Goal: Task Accomplishment & Management: Use online tool/utility

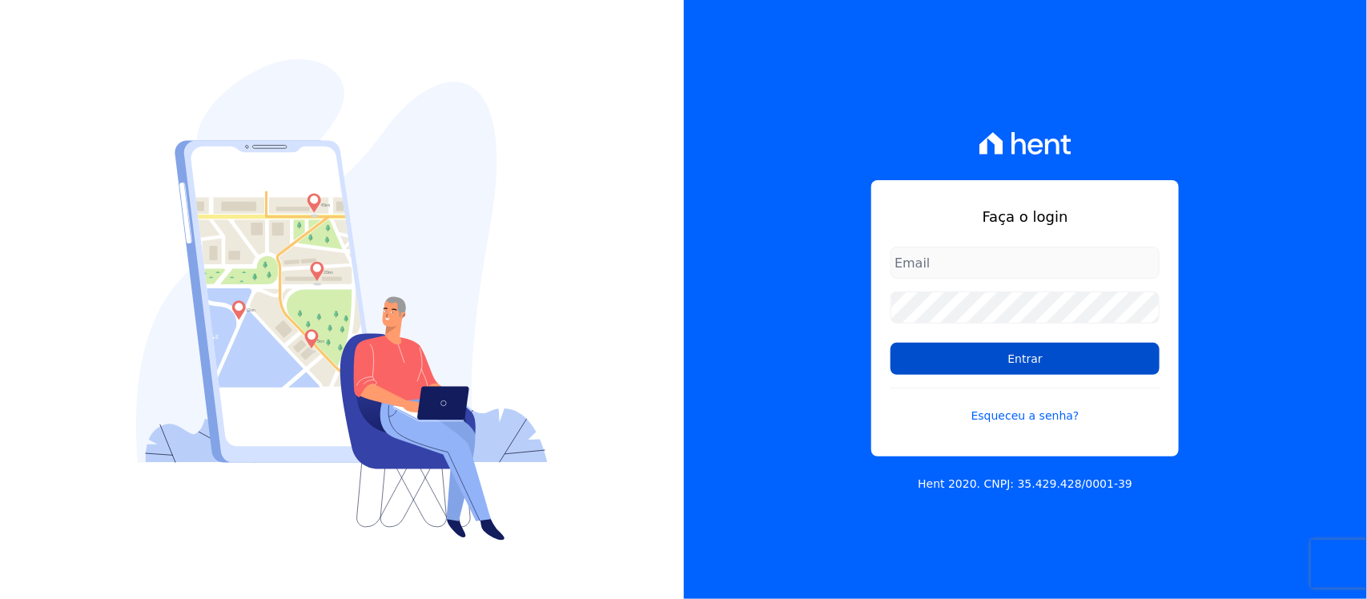
type input "nilda.moura@twtgrupo.com"
click at [966, 357] on input "Entrar" at bounding box center [1025, 359] width 269 height 32
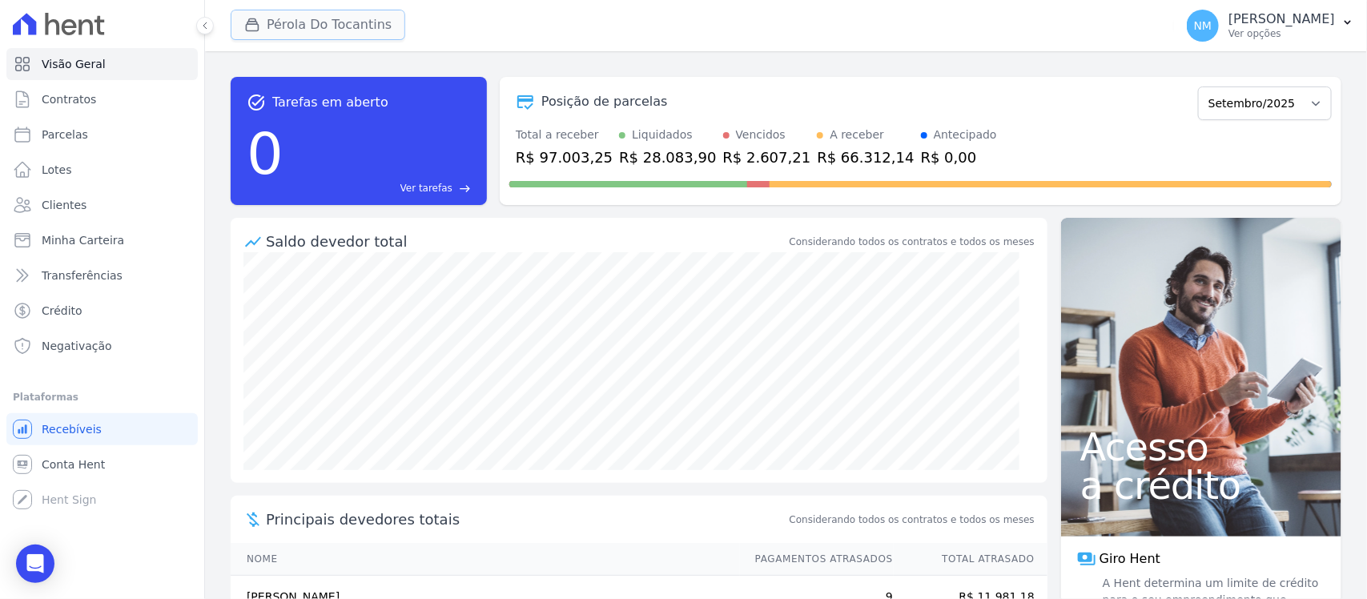
click at [296, 34] on button "Pérola Do Tocantins" at bounding box center [318, 25] width 175 height 30
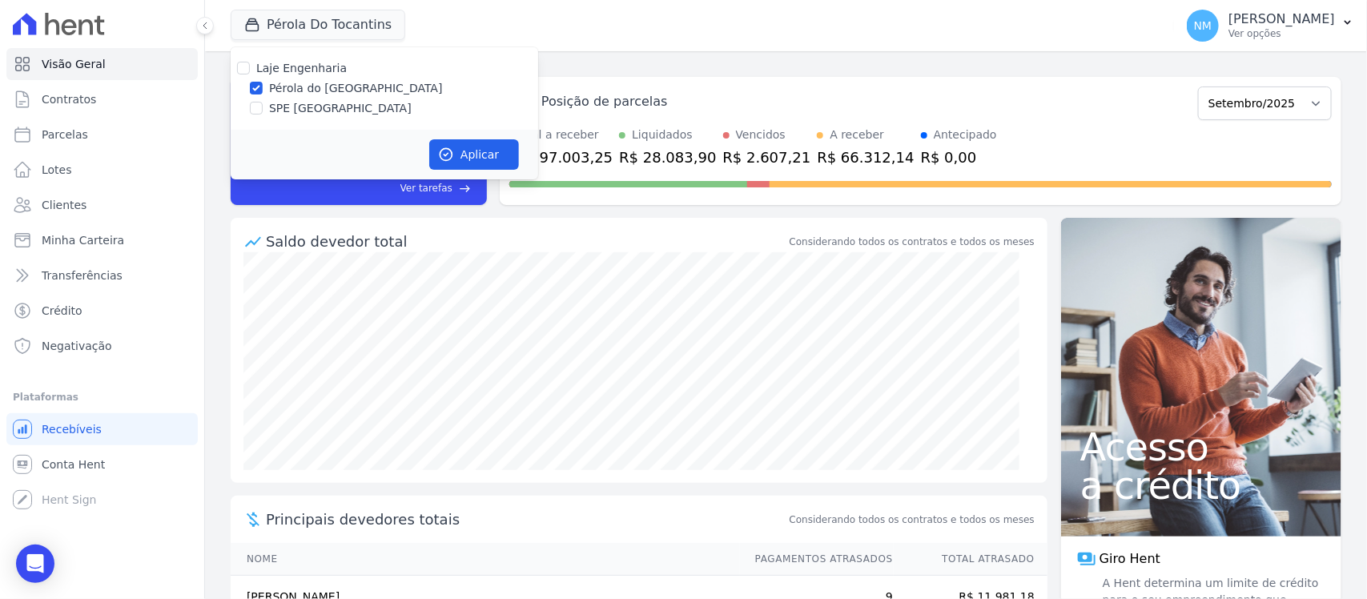
click at [294, 104] on label "SPE [GEOGRAPHIC_DATA]" at bounding box center [340, 108] width 143 height 17
click at [263, 104] on input "SPE [GEOGRAPHIC_DATA]" at bounding box center [256, 108] width 13 height 13
checkbox input "true"
click at [296, 82] on label "Pérola do [GEOGRAPHIC_DATA]" at bounding box center [356, 88] width 174 height 17
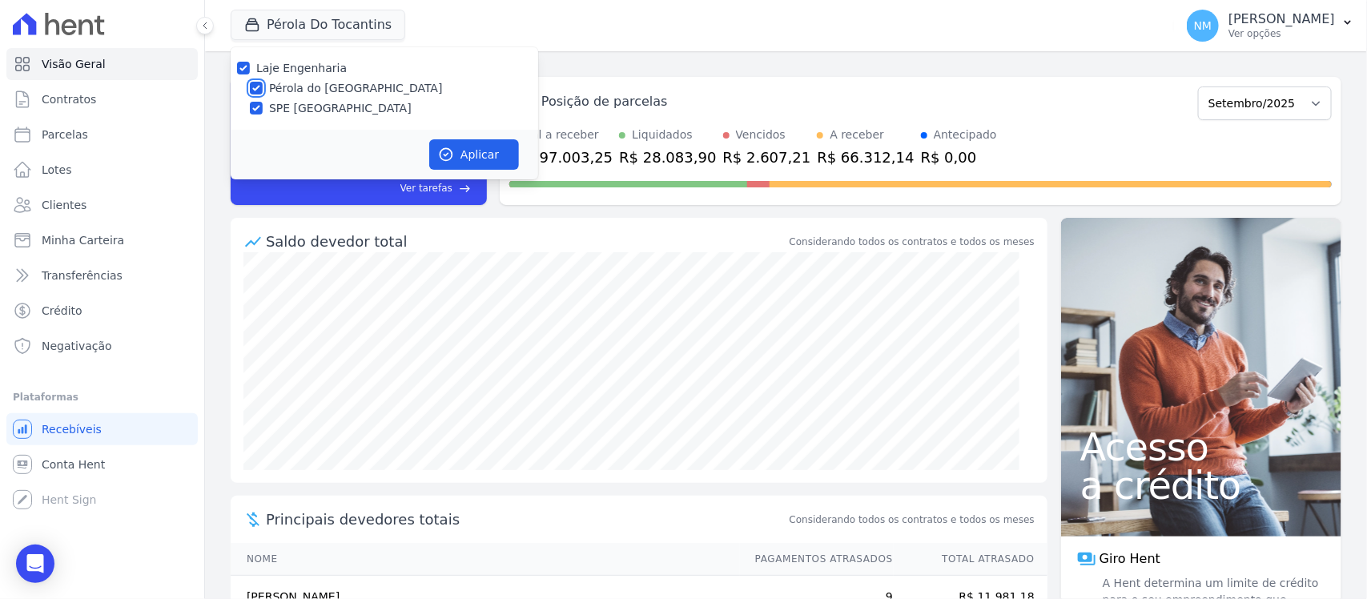
click at [263, 82] on input "Pérola do [GEOGRAPHIC_DATA]" at bounding box center [256, 88] width 13 height 13
checkbox input "false"
click at [473, 147] on button "Aplicar" at bounding box center [474, 154] width 90 height 30
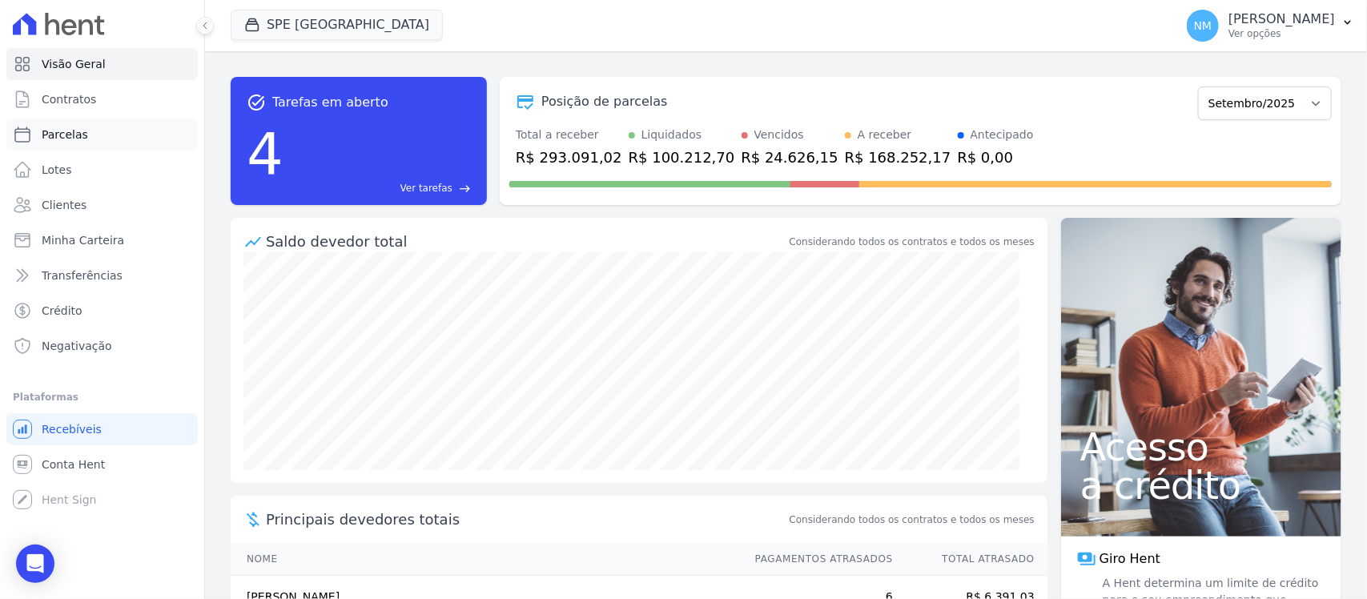
click at [101, 129] on link "Parcelas" at bounding box center [101, 135] width 191 height 32
select select
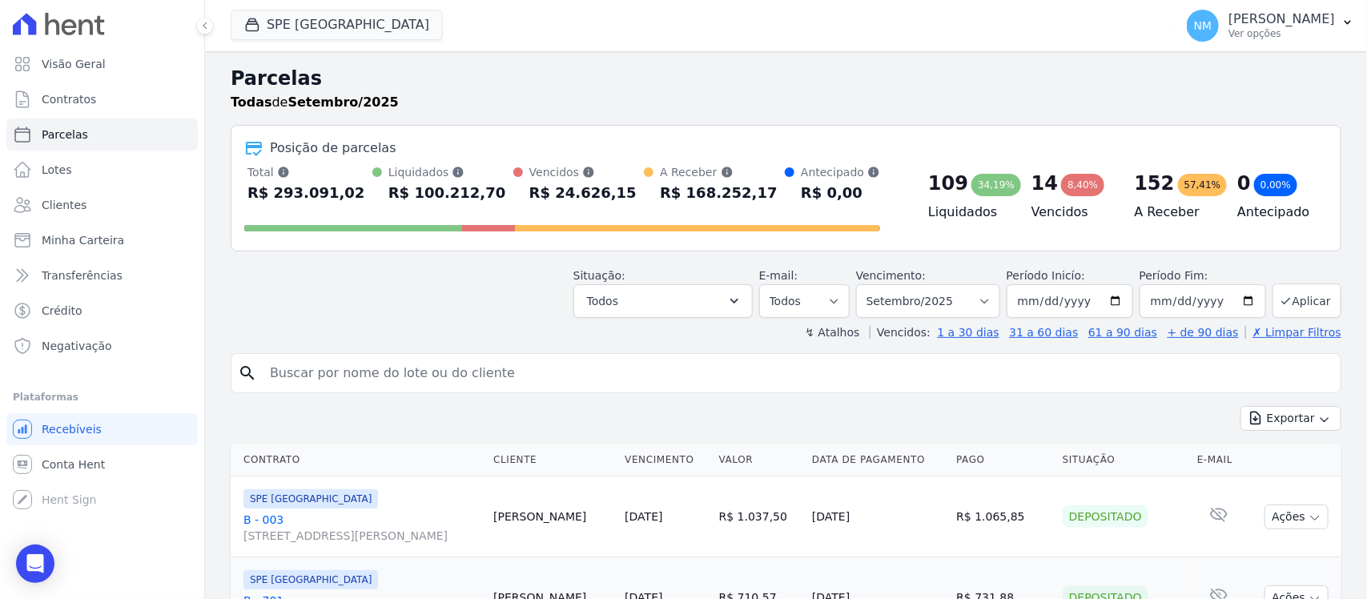
click at [363, 379] on input "search" at bounding box center [797, 373] width 1074 height 32
type input "joyce"
select select
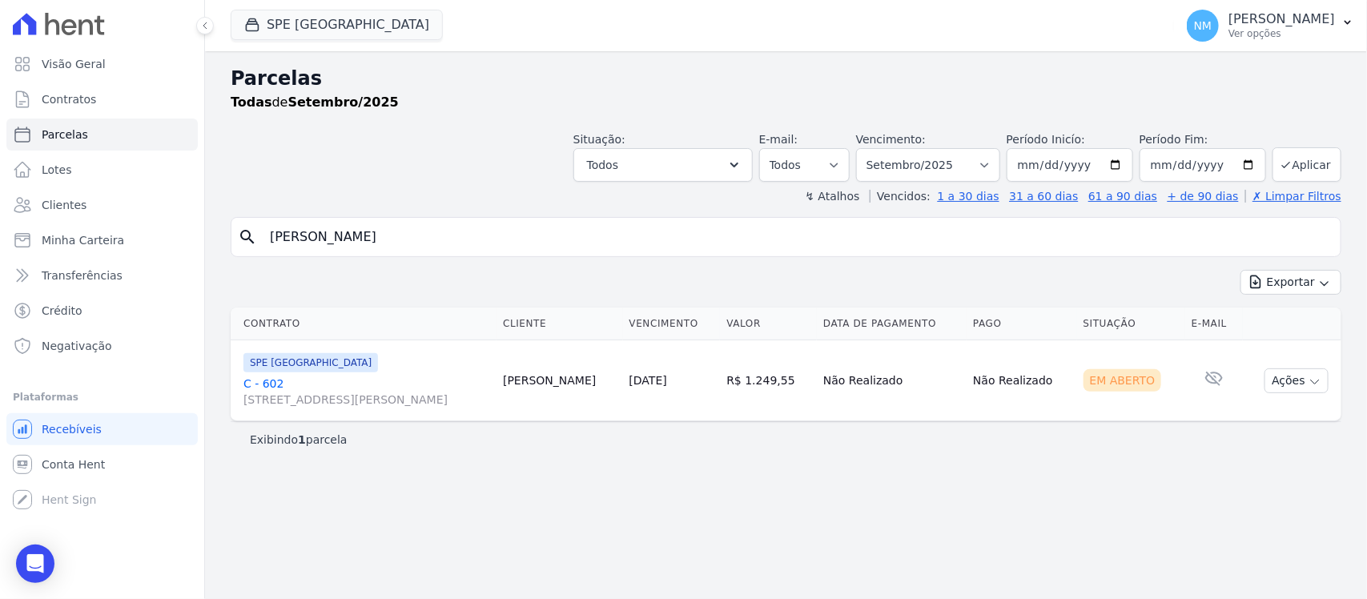
click at [266, 385] on link "C - 602 Travessa Francisco Caldeira Castelo Branco, 2256, sala A, São Brás" at bounding box center [366, 392] width 247 height 32
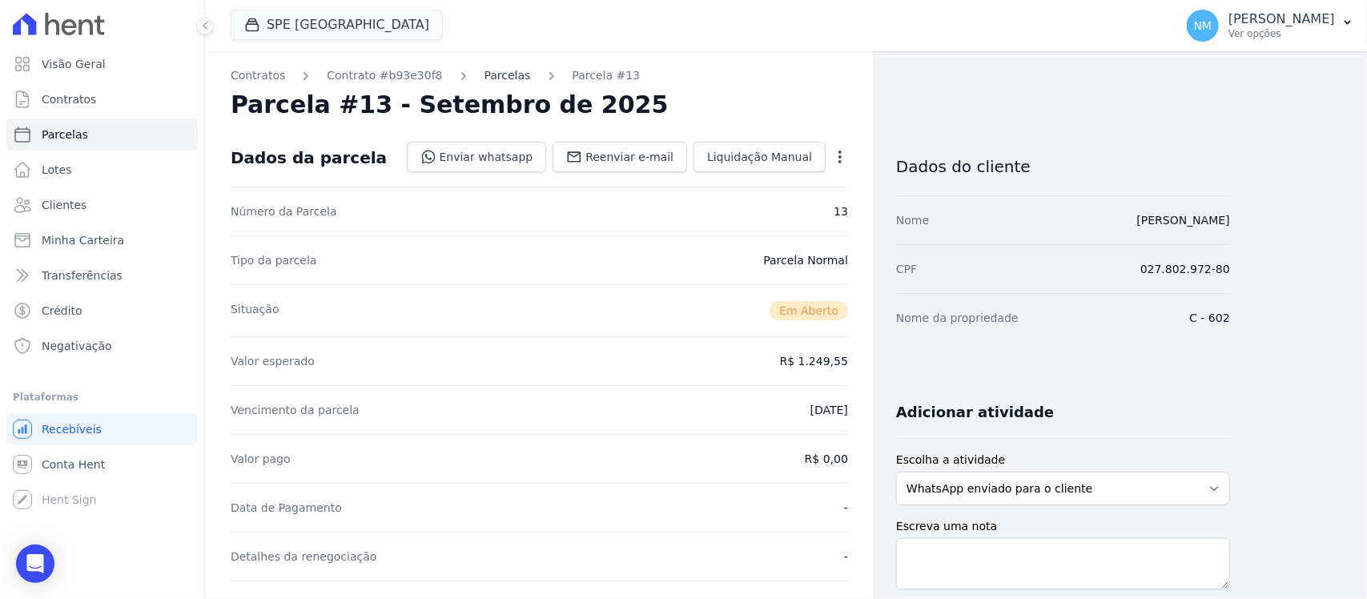
click at [485, 74] on link "Parcelas" at bounding box center [508, 75] width 46 height 17
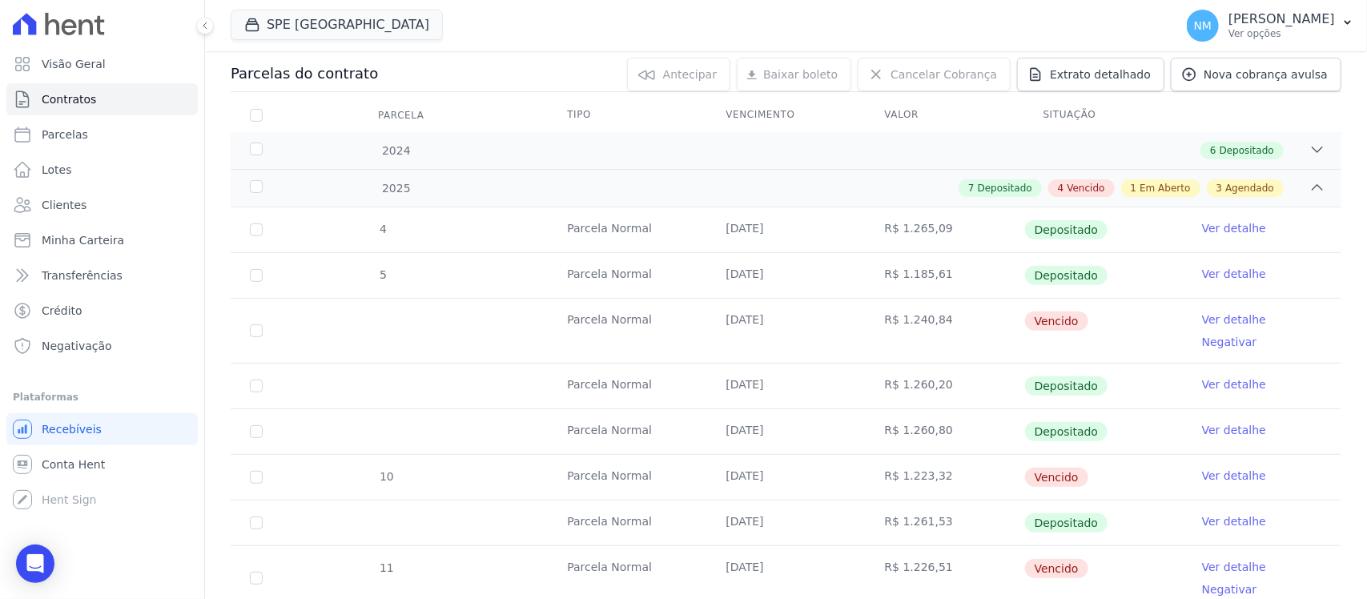
scroll to position [300, 0]
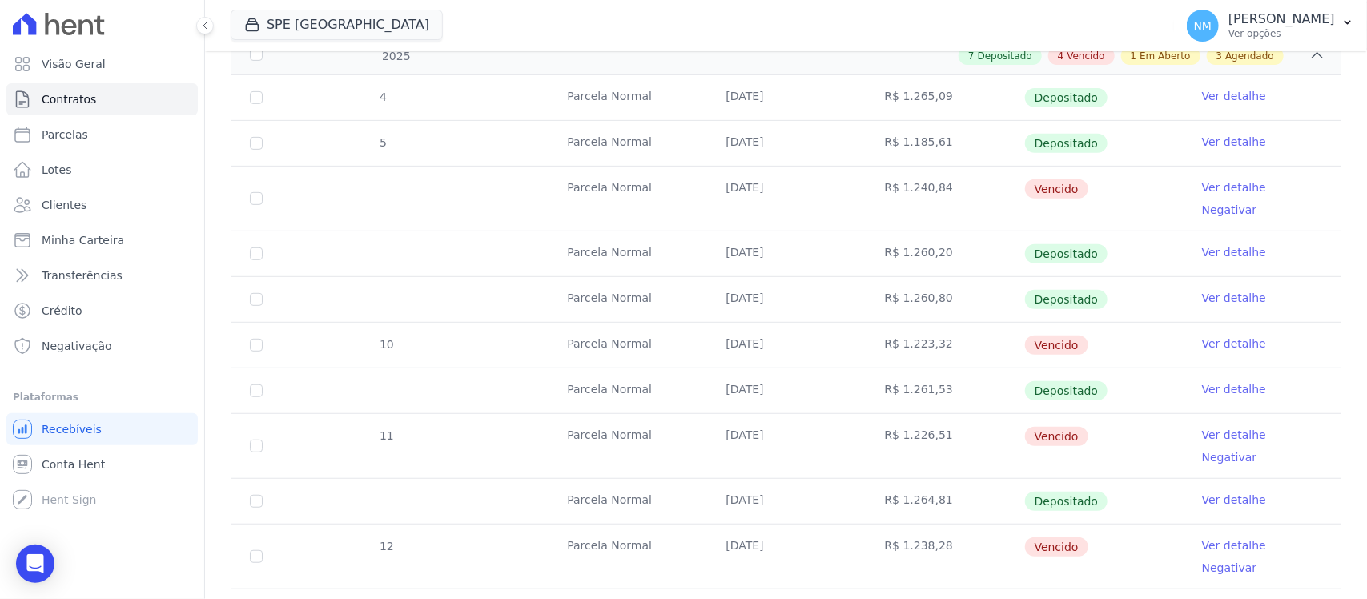
click at [1202, 427] on link "Ver detalhe" at bounding box center [1234, 435] width 64 height 16
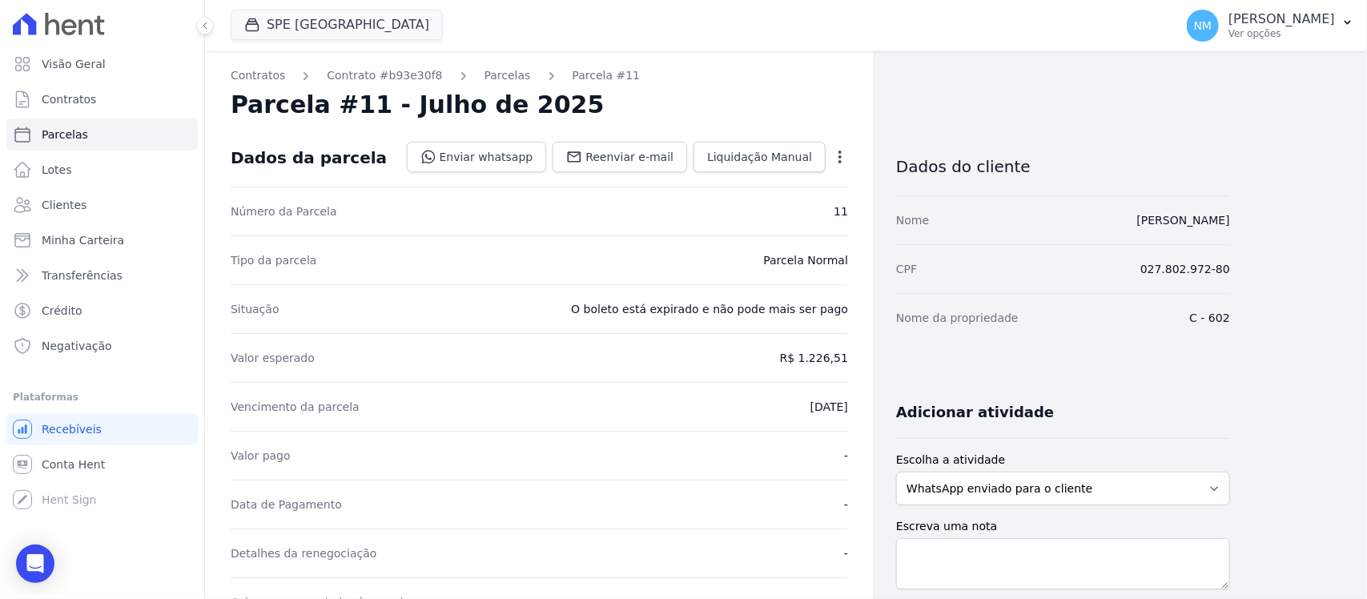
click at [841, 155] on icon "button" at bounding box center [840, 157] width 16 height 16
click at [803, 210] on link "Cancelar Cobrança" at bounding box center [771, 207] width 141 height 29
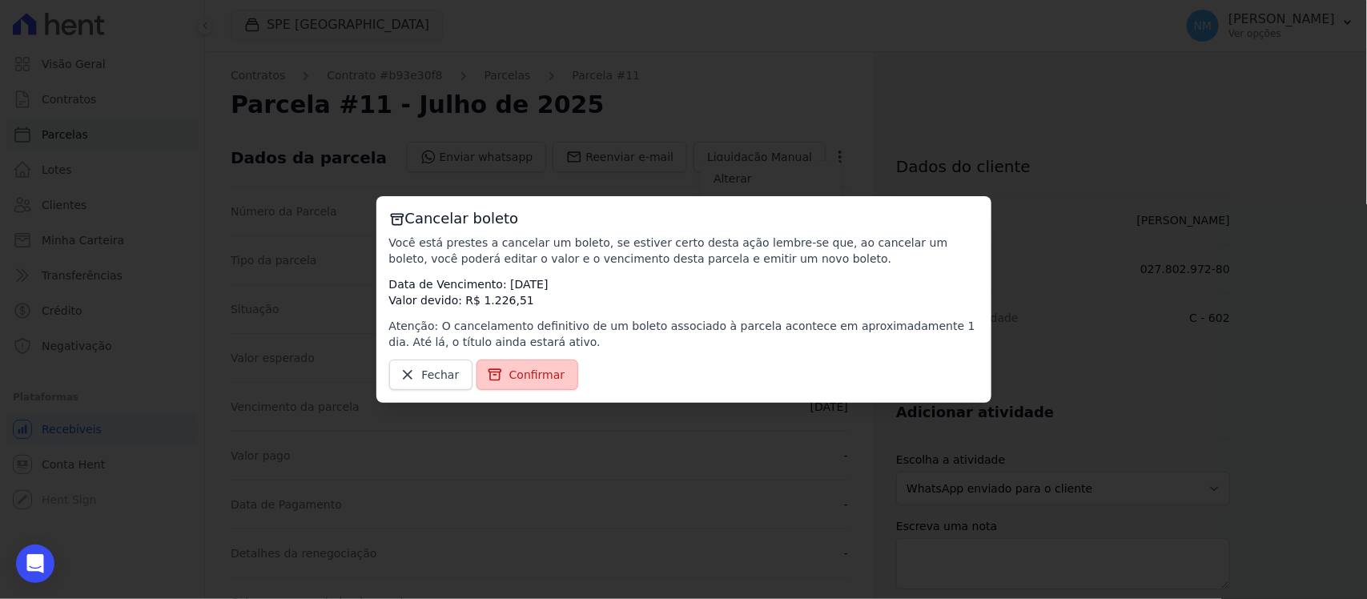
click at [551, 375] on span "Confirmar" at bounding box center [537, 375] width 56 height 16
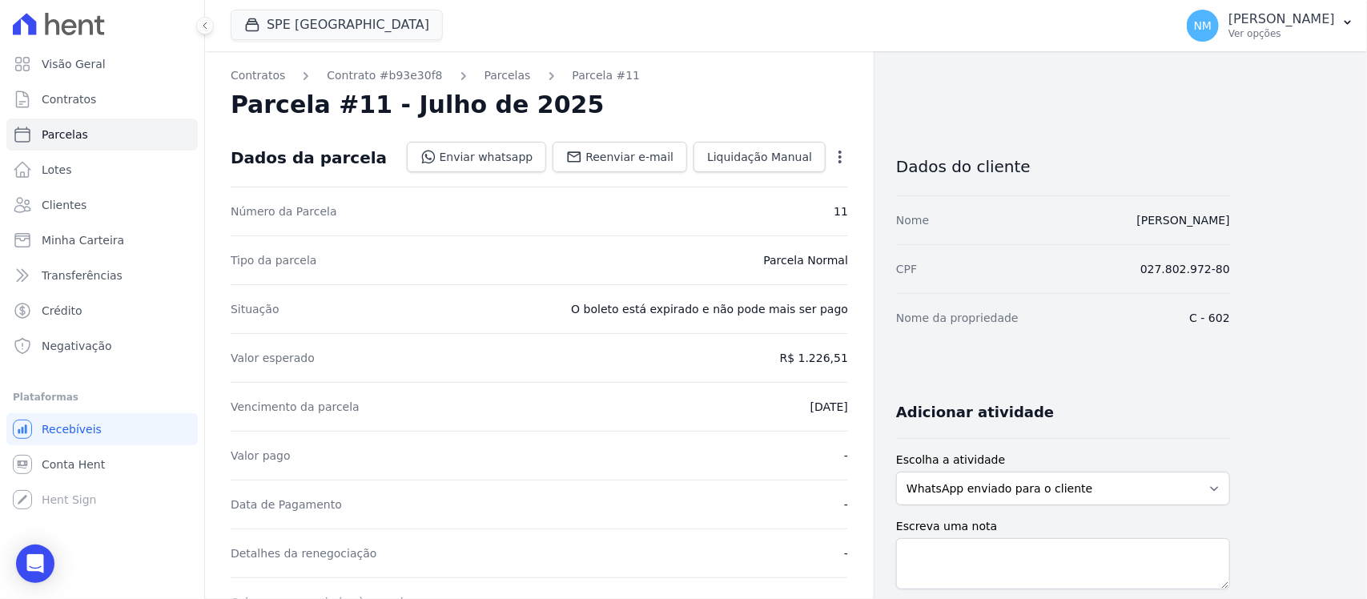
click at [835, 149] on icon "button" at bounding box center [840, 157] width 16 height 16
click at [803, 207] on link "Cancelar Cobrança" at bounding box center [771, 207] width 141 height 29
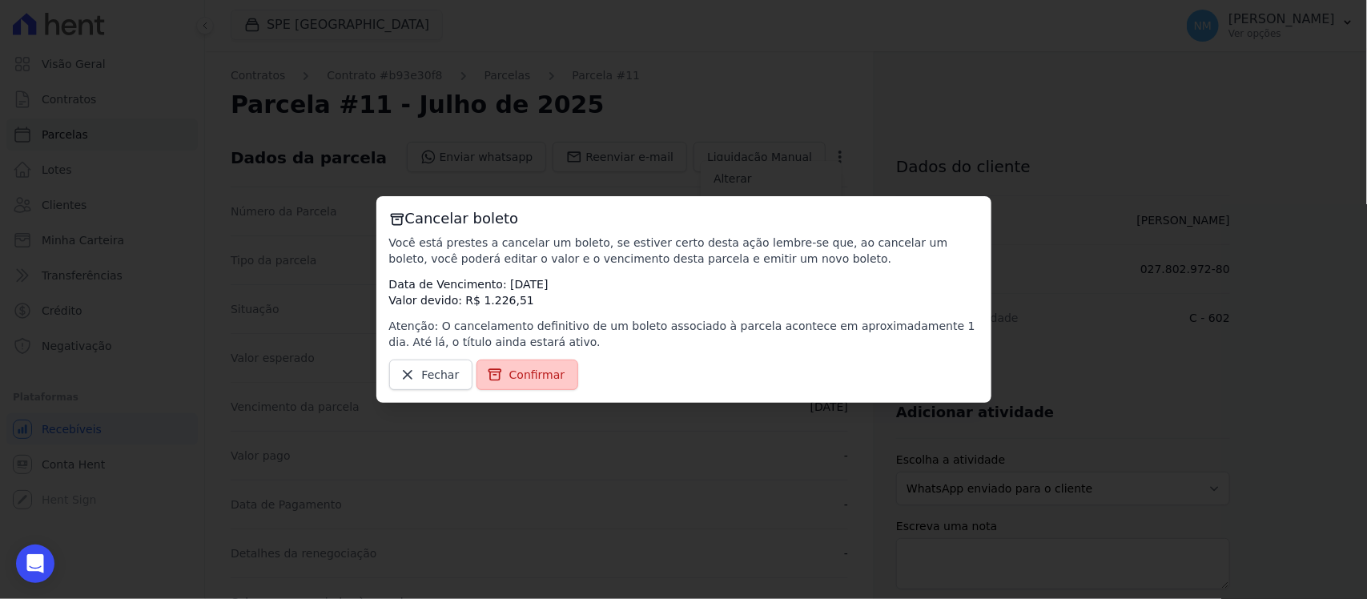
click at [539, 380] on span "Confirmar" at bounding box center [537, 375] width 56 height 16
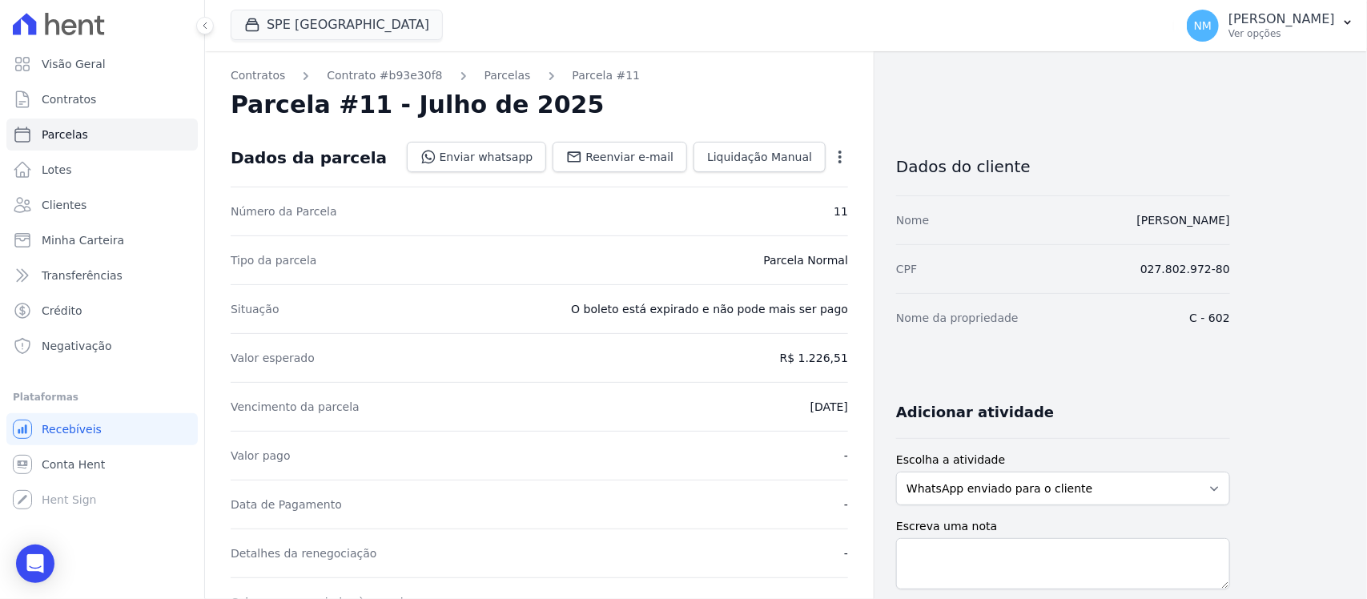
click at [843, 159] on icon "button" at bounding box center [840, 157] width 16 height 16
click at [809, 210] on link "Cancelar Cobrança" at bounding box center [771, 207] width 141 height 29
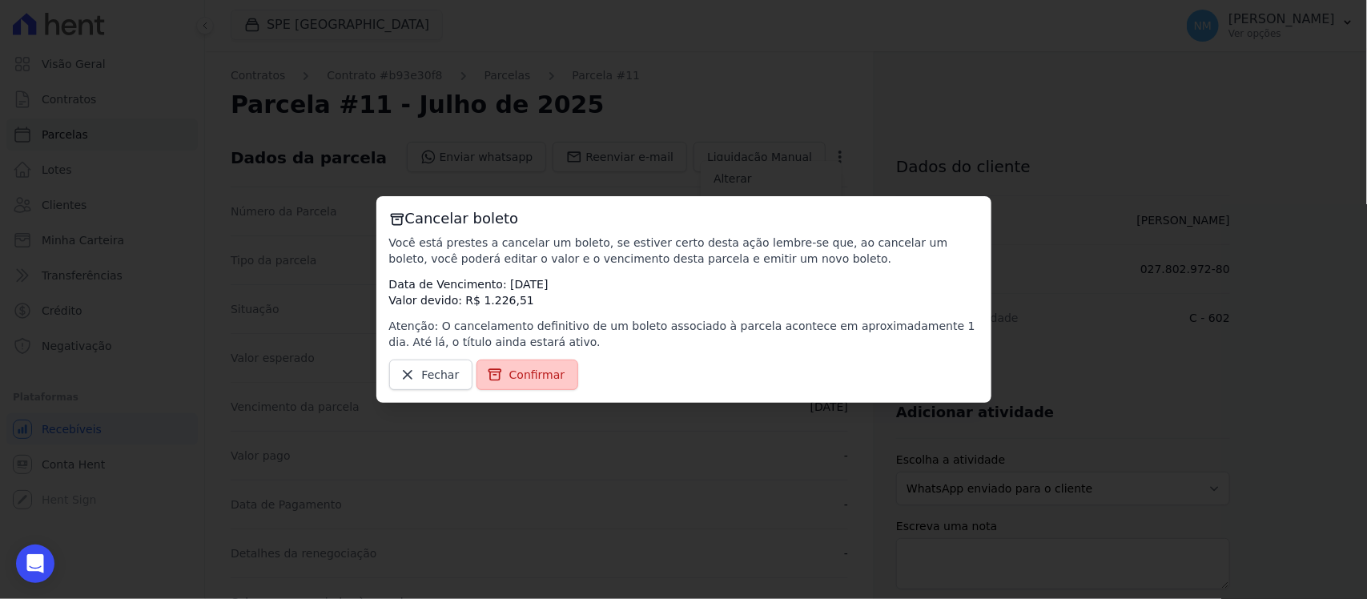
click at [537, 382] on span "Confirmar" at bounding box center [537, 375] width 56 height 16
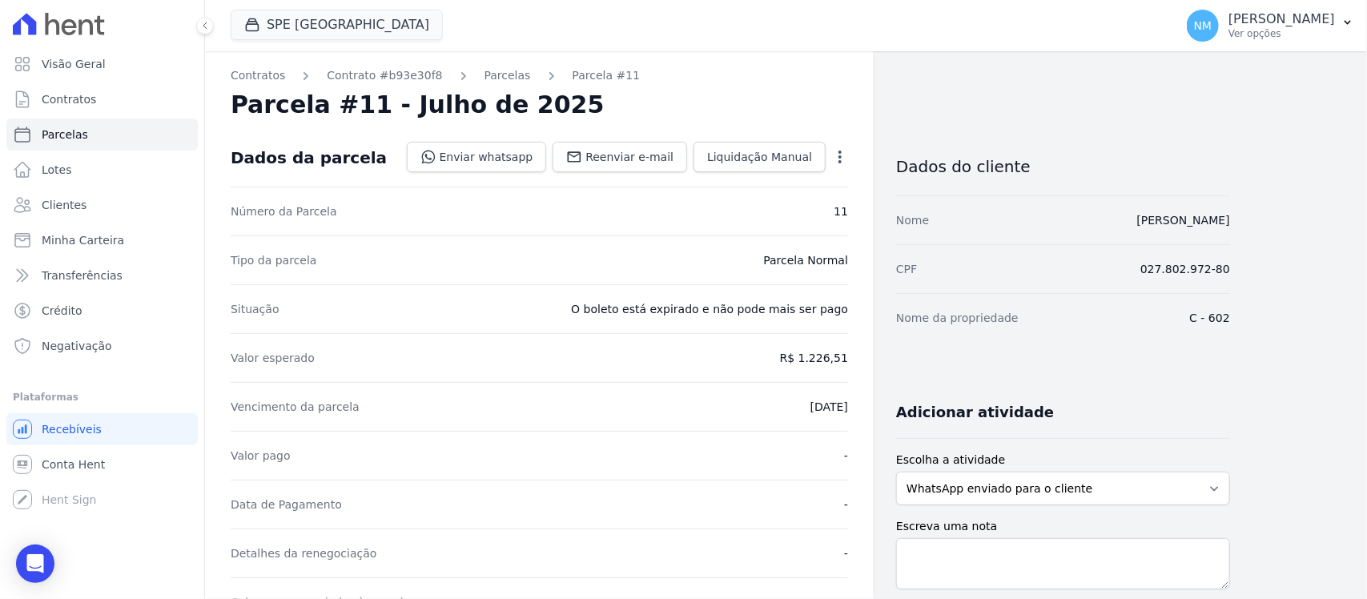
click at [841, 161] on icon "button" at bounding box center [840, 157] width 3 height 13
drag, startPoint x: 803, startPoint y: 199, endPoint x: 786, endPoint y: 217, distance: 24.4
click at [799, 202] on link "Cancelar Cobrança" at bounding box center [771, 207] width 141 height 29
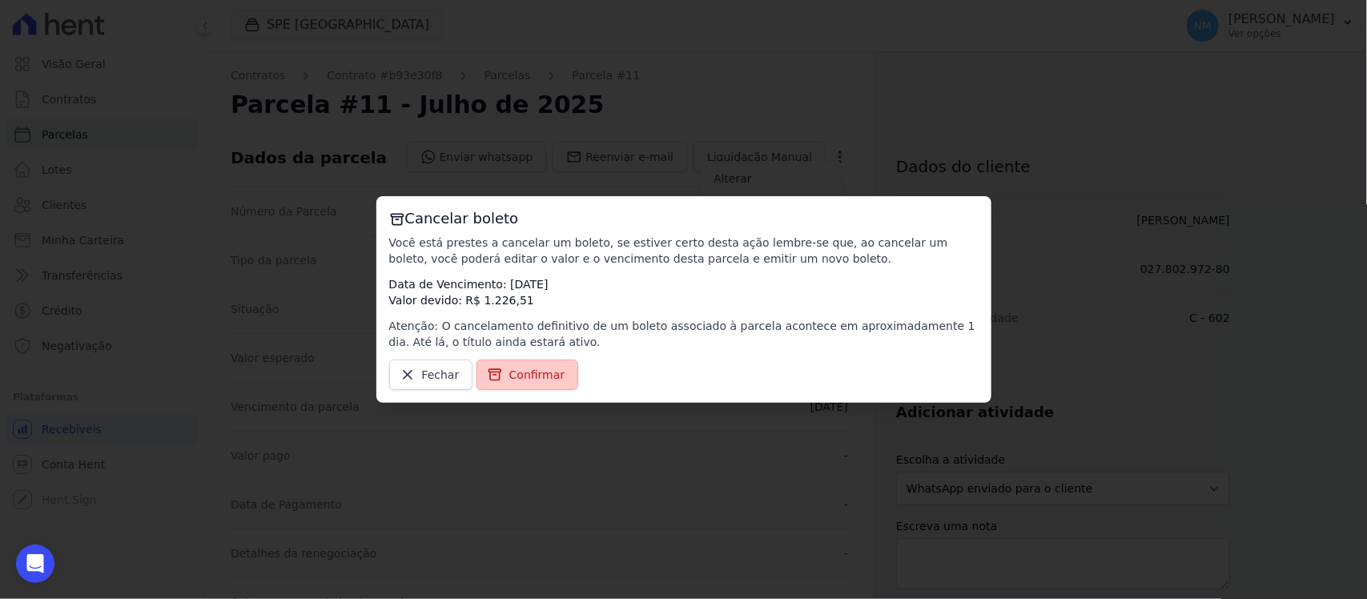
click at [554, 370] on span "Confirmar" at bounding box center [537, 375] width 56 height 16
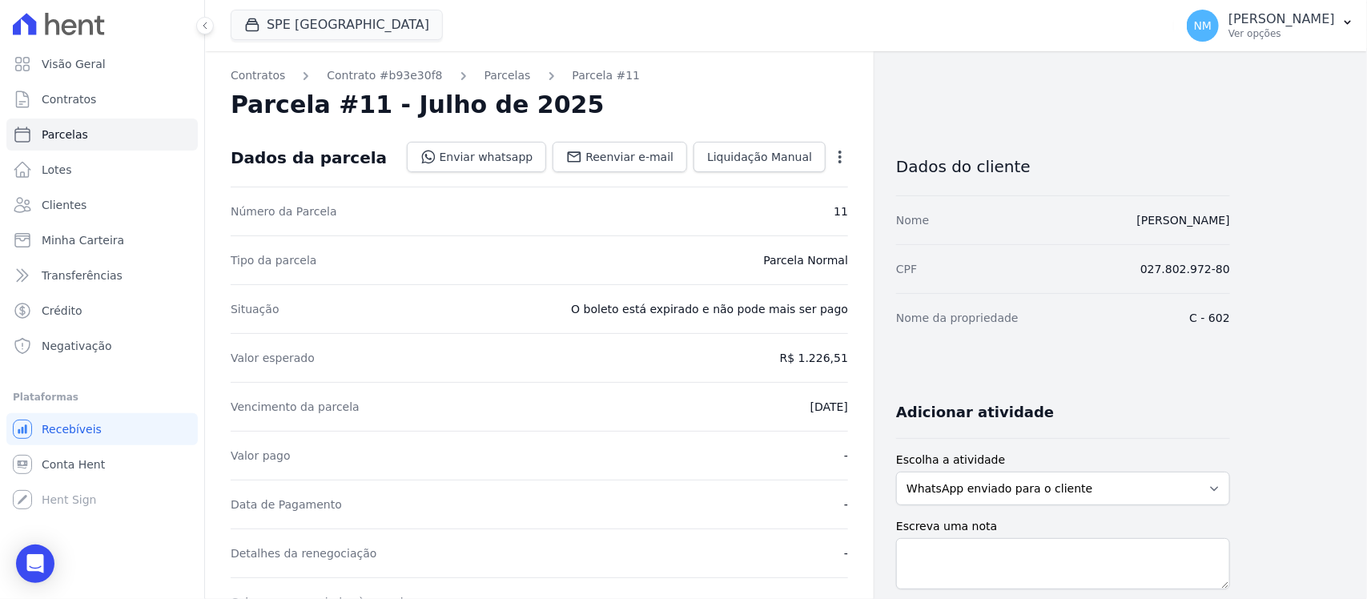
click at [845, 156] on icon "button" at bounding box center [840, 157] width 16 height 16
click at [789, 212] on link "Cancelar Cobrança" at bounding box center [771, 207] width 141 height 29
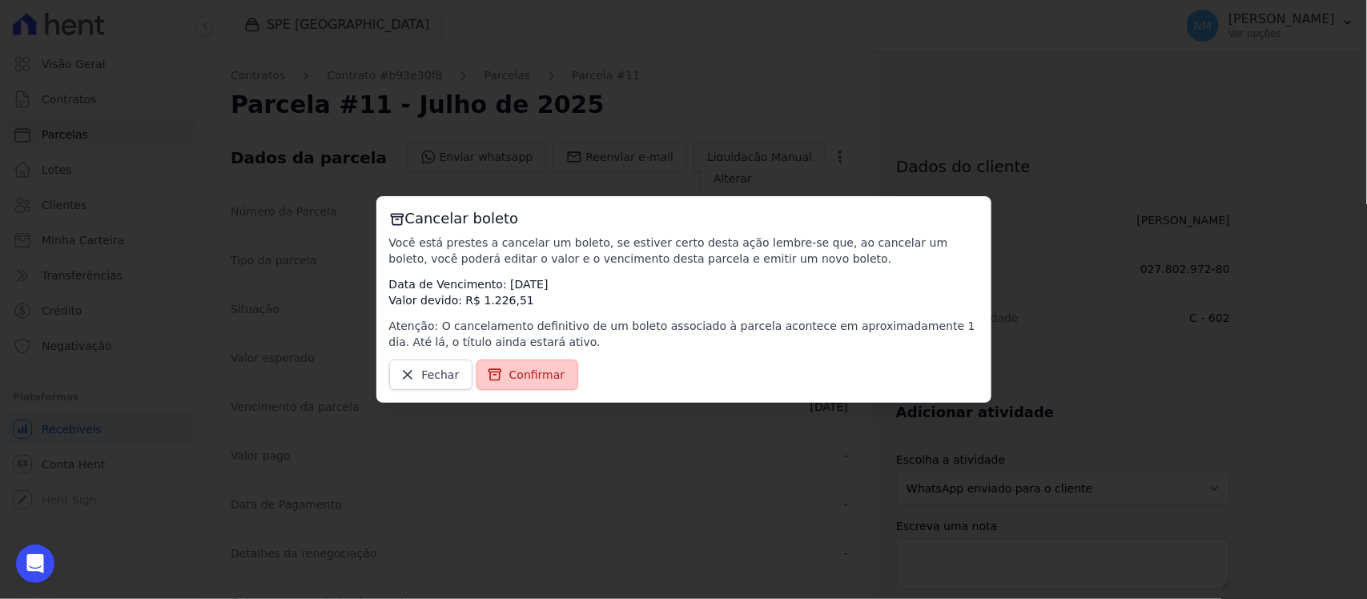
click at [553, 371] on span "Confirmar" at bounding box center [537, 375] width 56 height 16
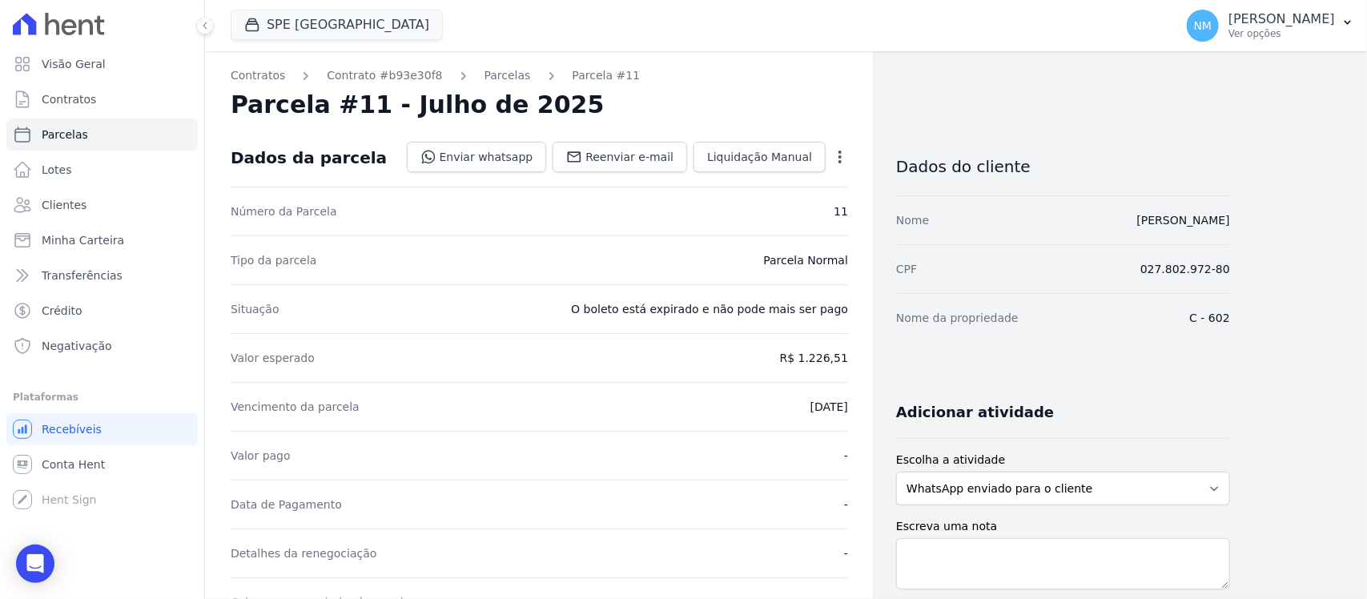
click at [842, 163] on icon "button" at bounding box center [840, 157] width 16 height 16
click at [783, 213] on link "Cancelar Cobrança" at bounding box center [771, 207] width 141 height 29
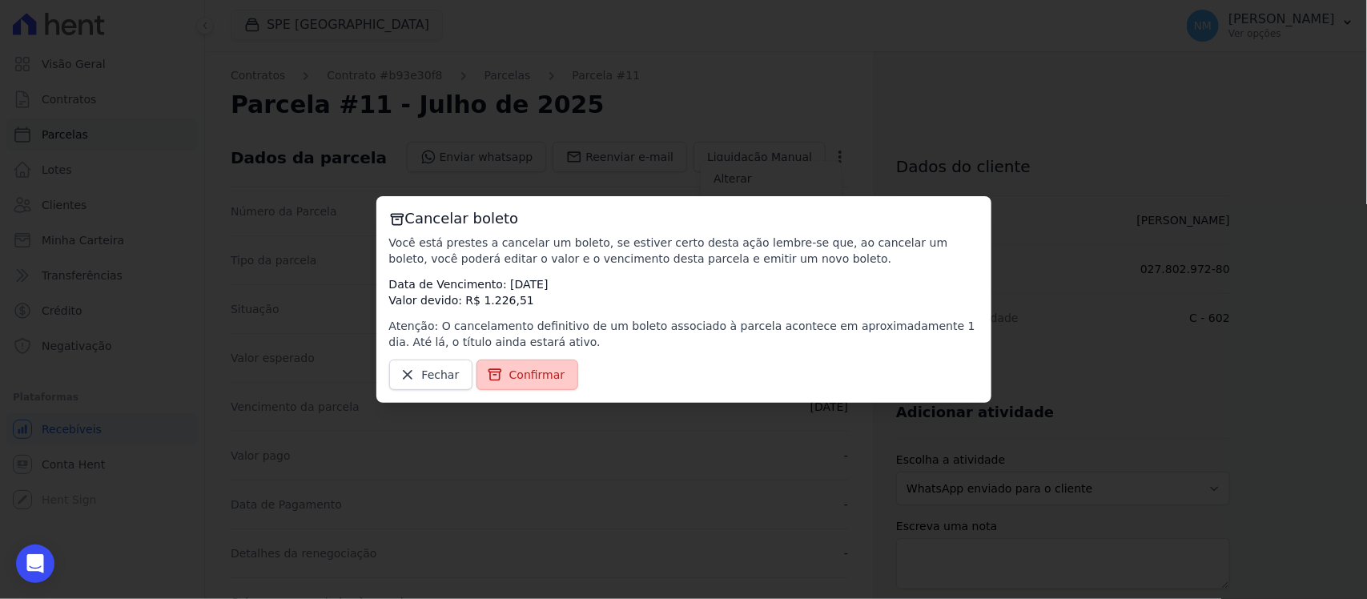
click at [545, 373] on span "Confirmar" at bounding box center [537, 375] width 56 height 16
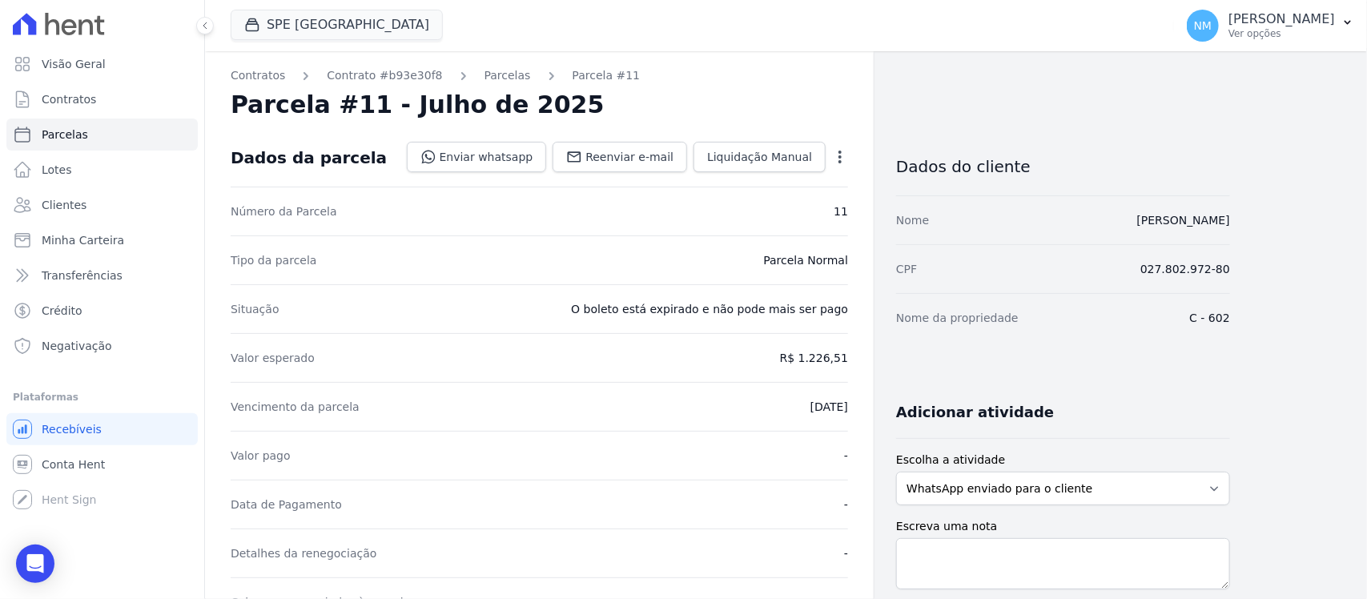
click at [843, 149] on icon "button" at bounding box center [840, 157] width 16 height 16
drag, startPoint x: 818, startPoint y: 205, endPoint x: 810, endPoint y: 227, distance: 23.1
click at [818, 204] on link "Cancelar Cobrança" at bounding box center [771, 207] width 141 height 29
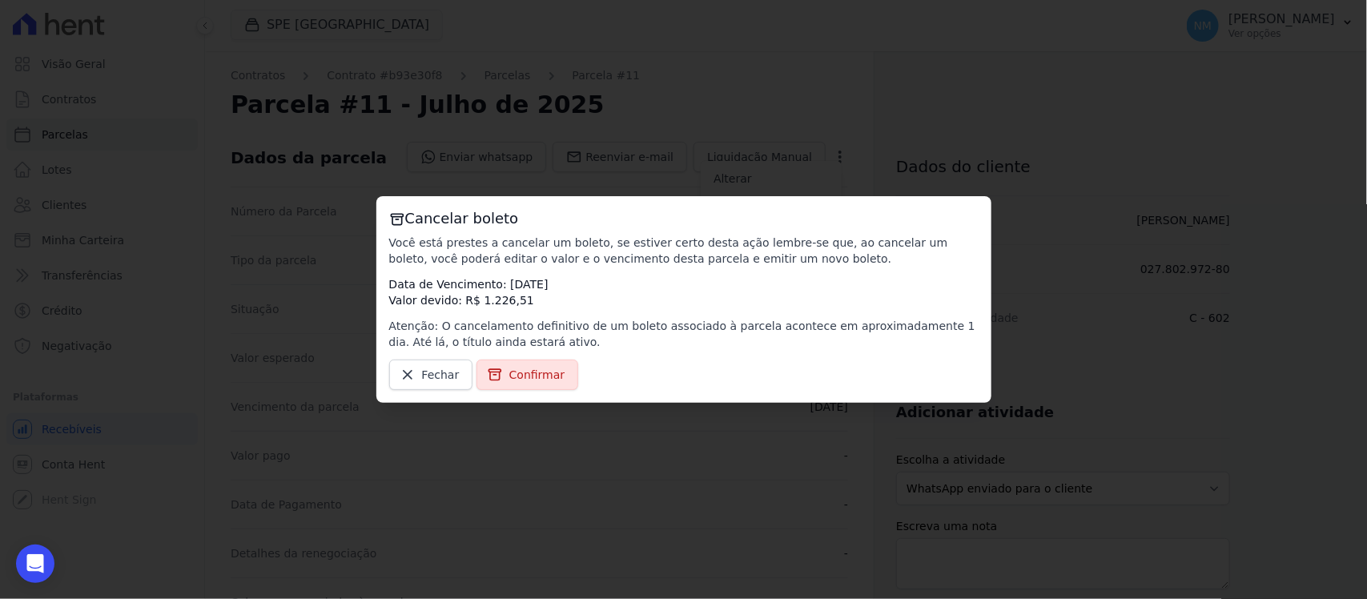
click at [523, 388] on link "Confirmar" at bounding box center [528, 375] width 103 height 30
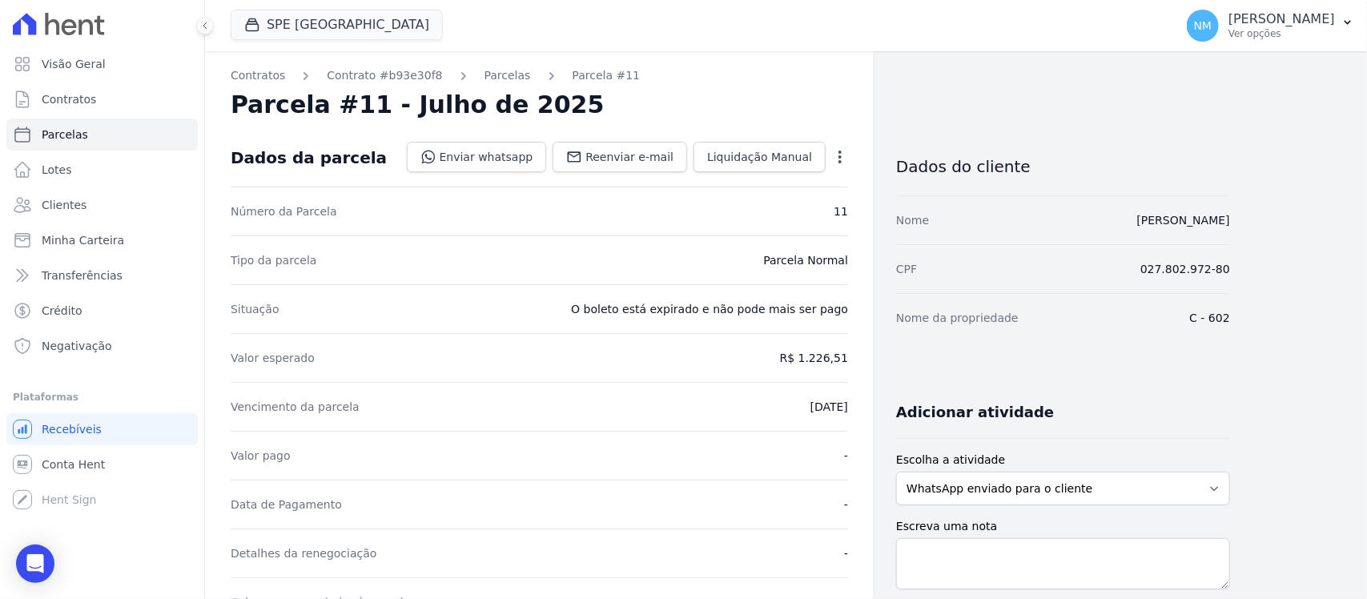
click at [843, 149] on icon "button" at bounding box center [840, 157] width 16 height 16
click at [817, 211] on link "Cancelar Cobrança" at bounding box center [771, 207] width 141 height 29
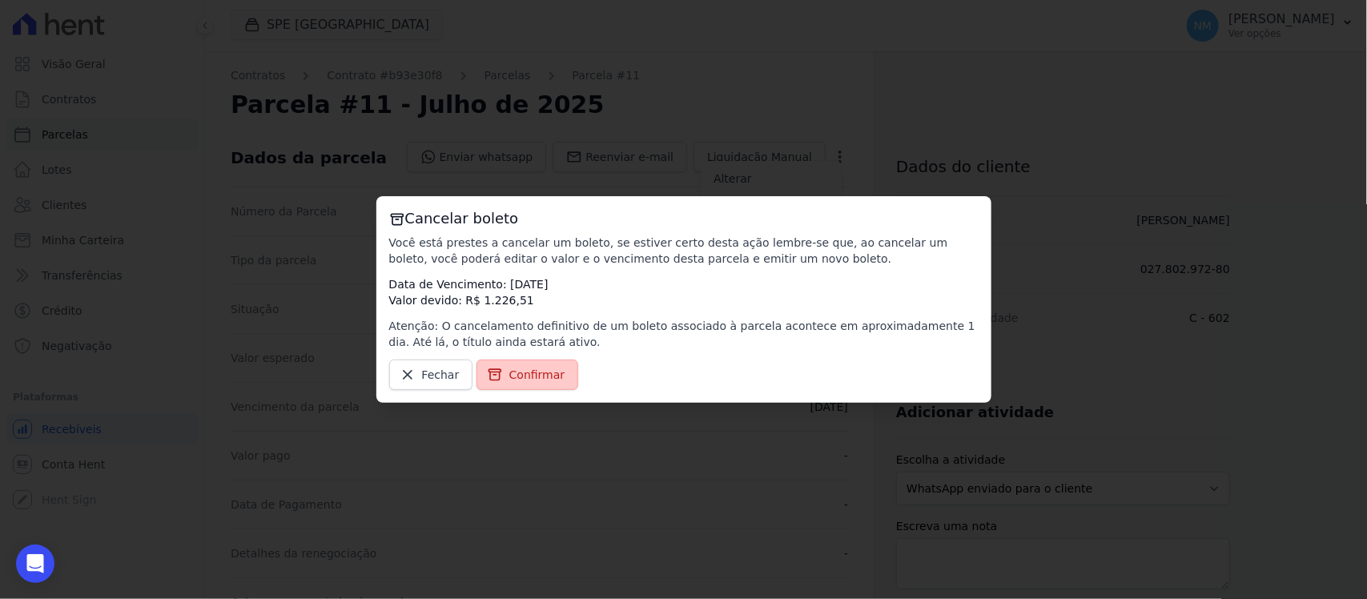
click at [561, 384] on link "Confirmar" at bounding box center [528, 375] width 103 height 30
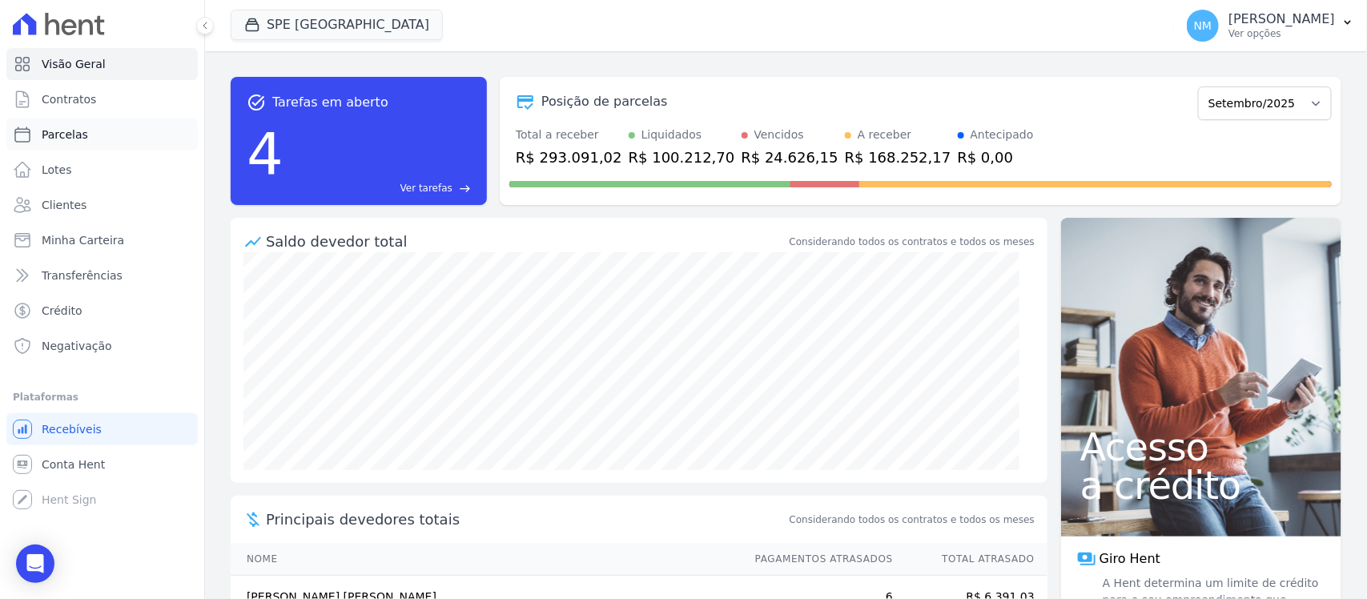
drag, startPoint x: 134, startPoint y: 147, endPoint x: 143, endPoint y: 146, distance: 8.8
click at [134, 147] on link "Parcelas" at bounding box center [101, 135] width 191 height 32
select select
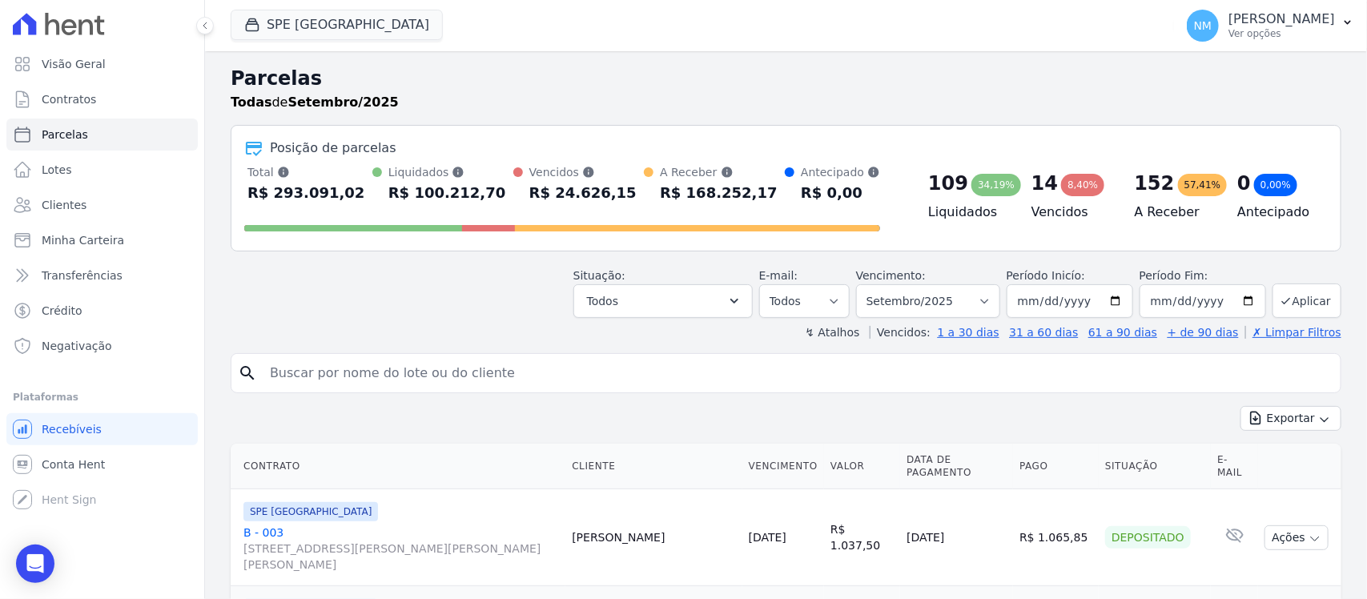
click at [315, 362] on input "search" at bounding box center [797, 373] width 1074 height 32
type input "joyce"
select select
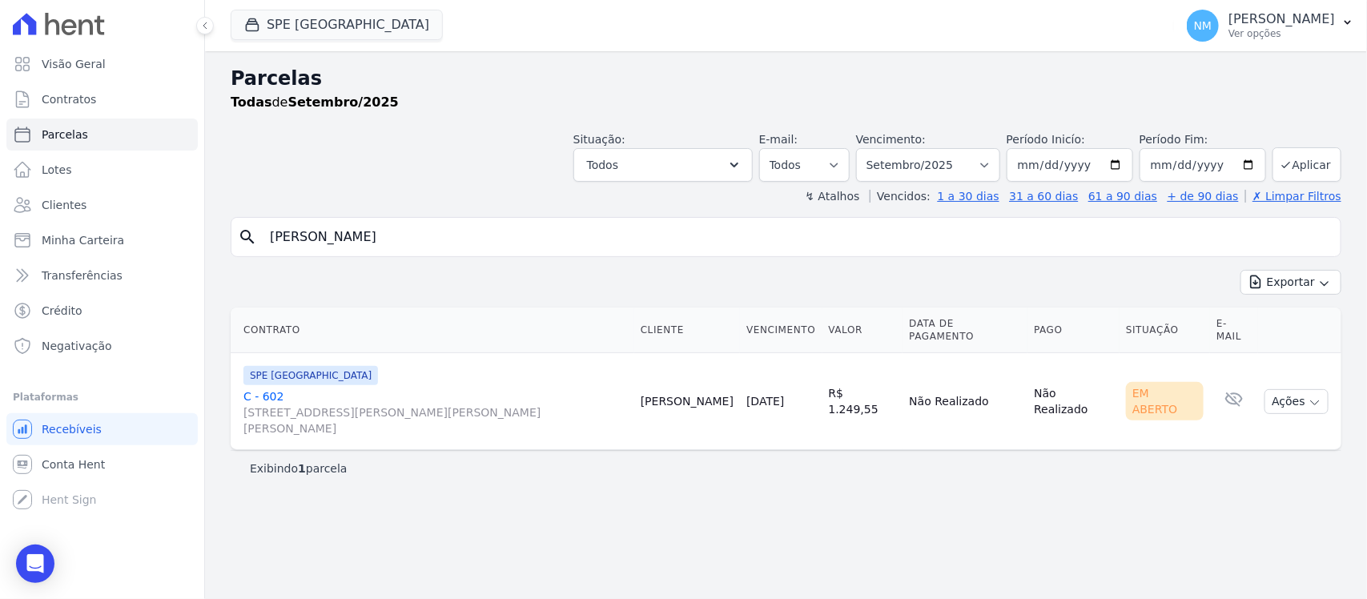
click at [276, 388] on link "C - 602 Travessa Francisco Caldeira Castelo Branco, 2256, sala A, São Brás" at bounding box center [435, 412] width 384 height 48
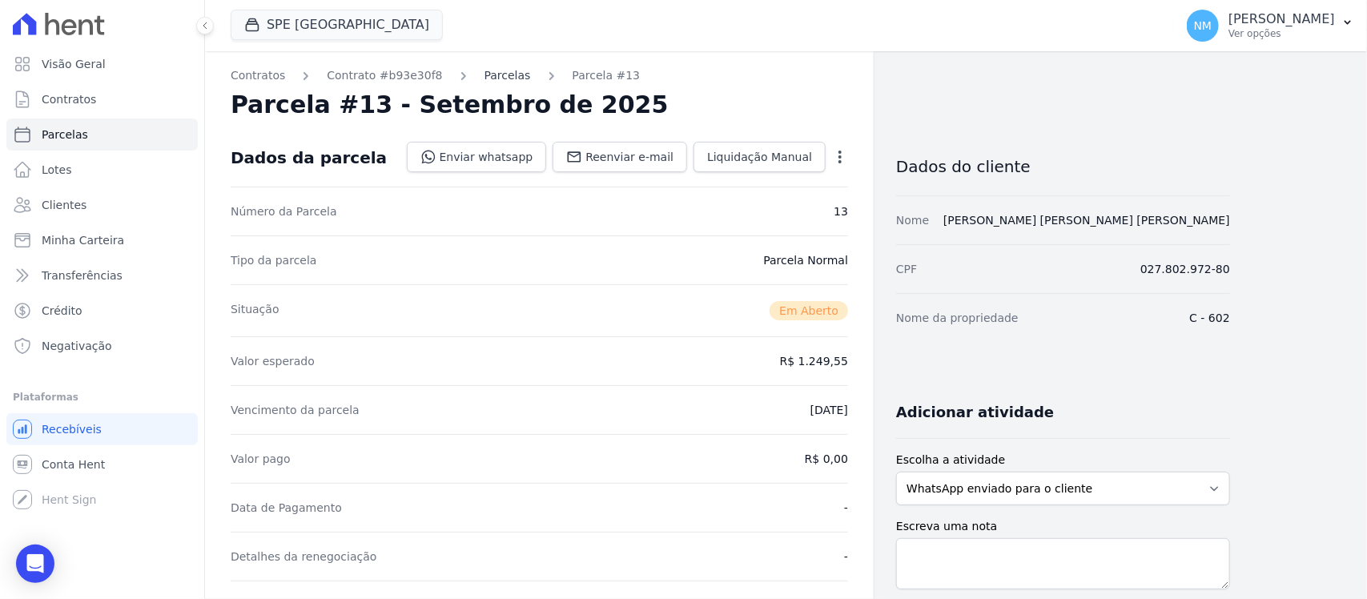
click at [493, 76] on link "Parcelas" at bounding box center [508, 75] width 46 height 17
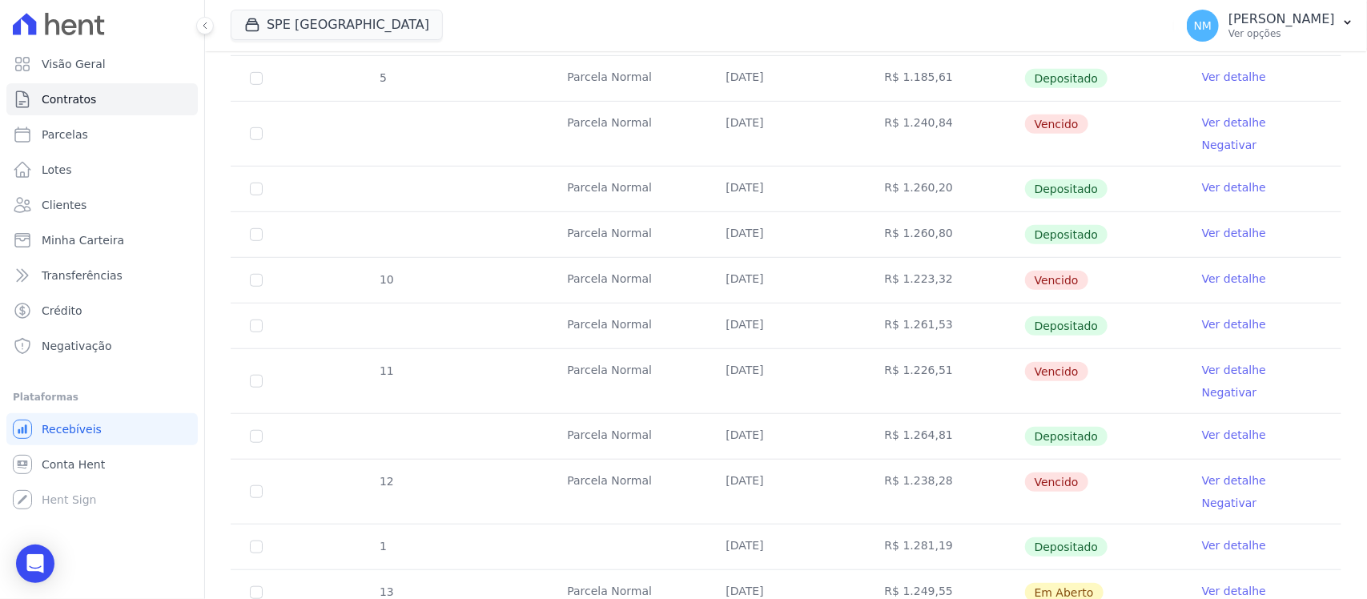
scroll to position [400, 0]
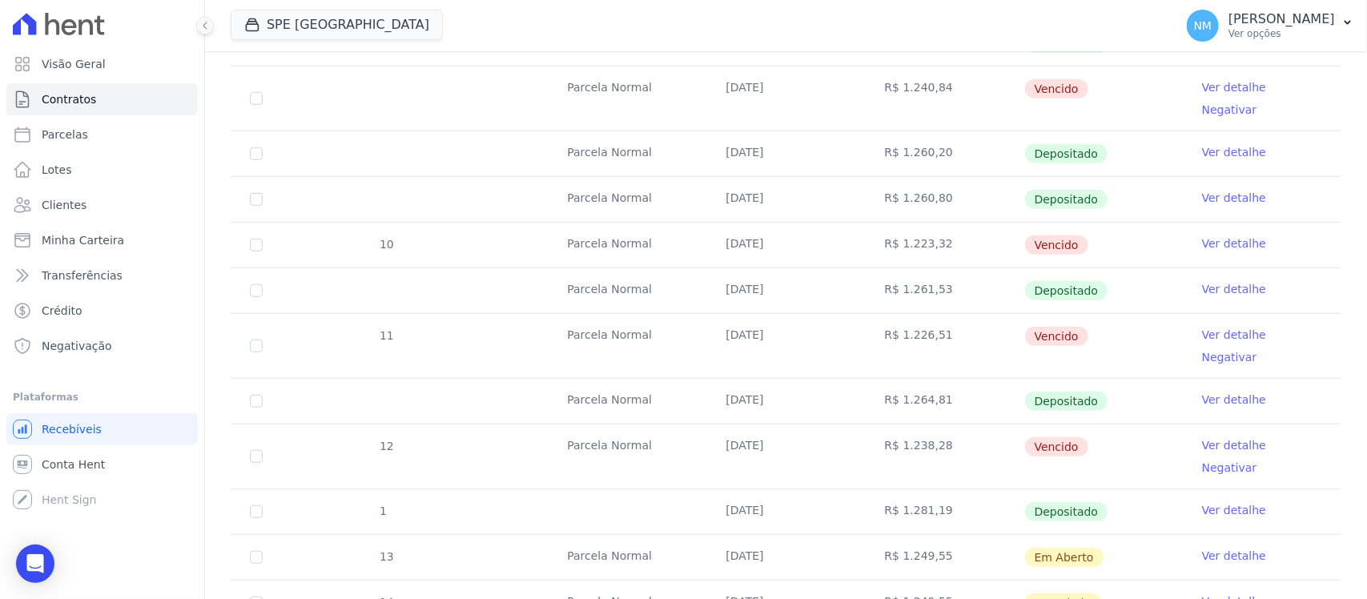
click at [1209, 327] on link "Ver detalhe" at bounding box center [1234, 335] width 64 height 16
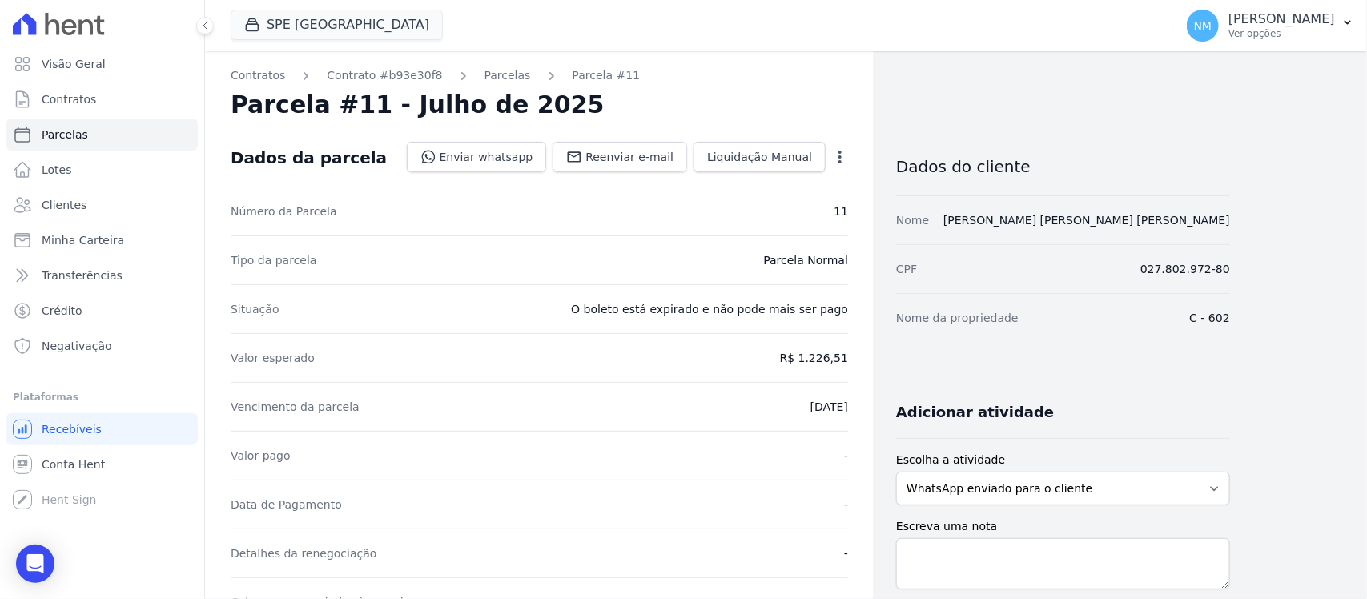
click at [837, 149] on icon "button" at bounding box center [840, 157] width 16 height 16
click at [807, 205] on link "Cancelar Cobrança" at bounding box center [771, 207] width 141 height 29
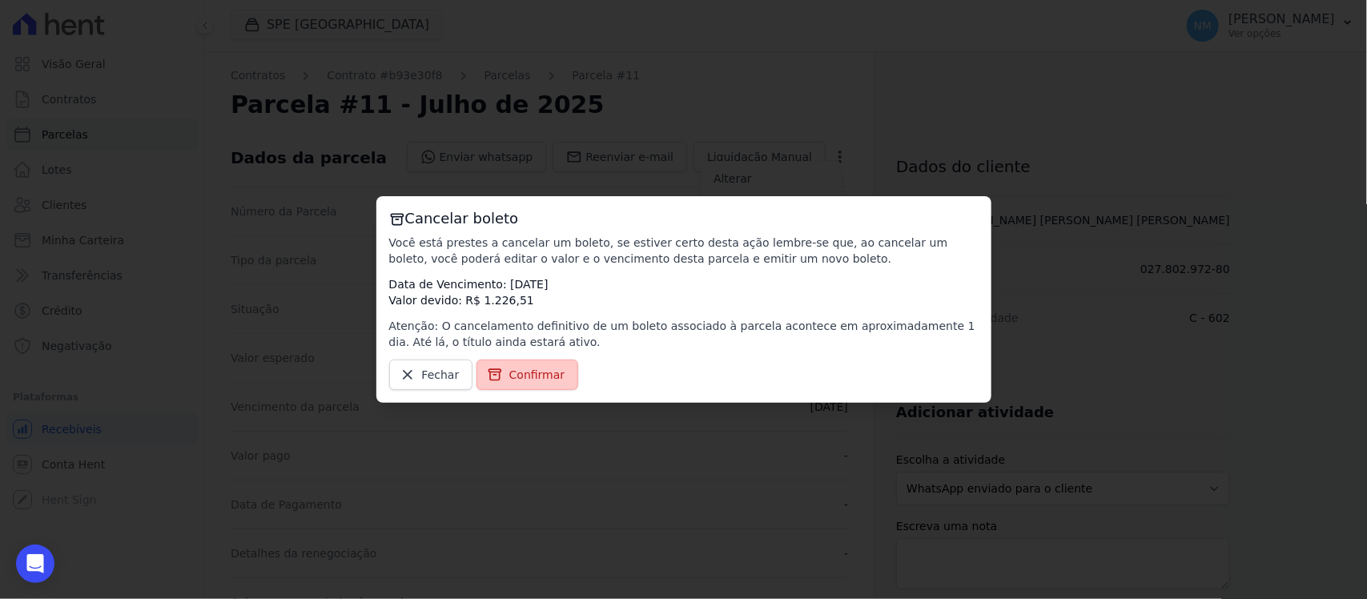
click at [561, 370] on link "Confirmar" at bounding box center [528, 375] width 103 height 30
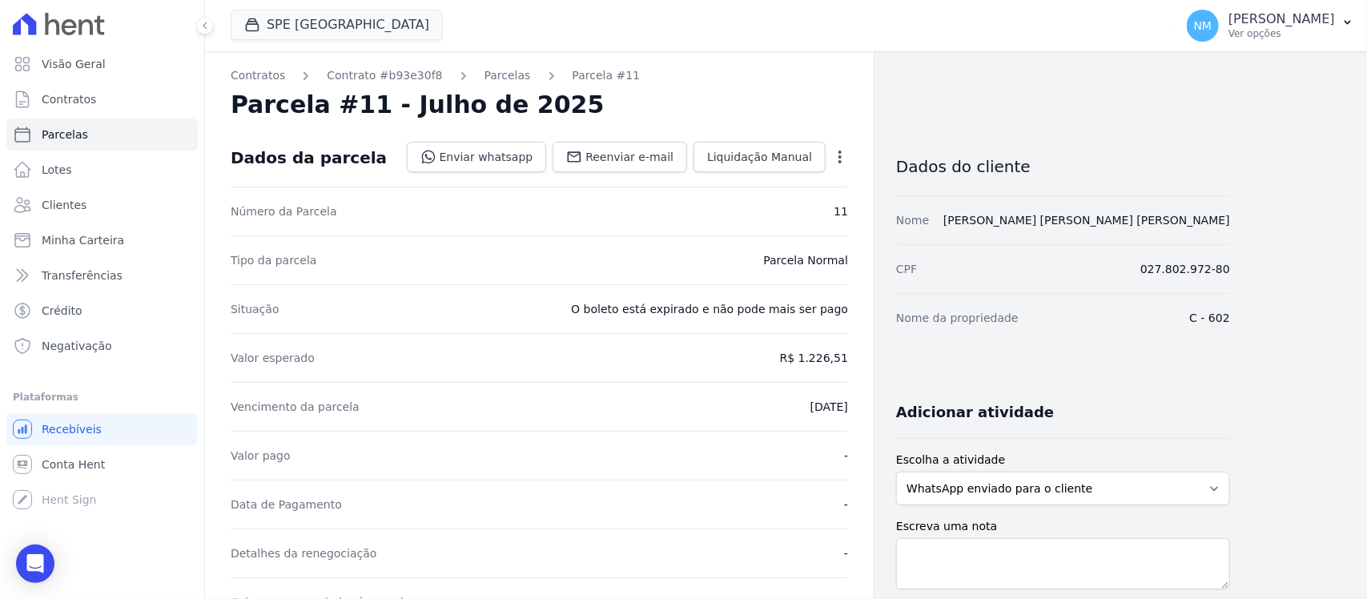
click at [839, 150] on icon "button" at bounding box center [840, 157] width 16 height 16
click at [827, 205] on link "Cancelar Cobrança" at bounding box center [771, 207] width 141 height 29
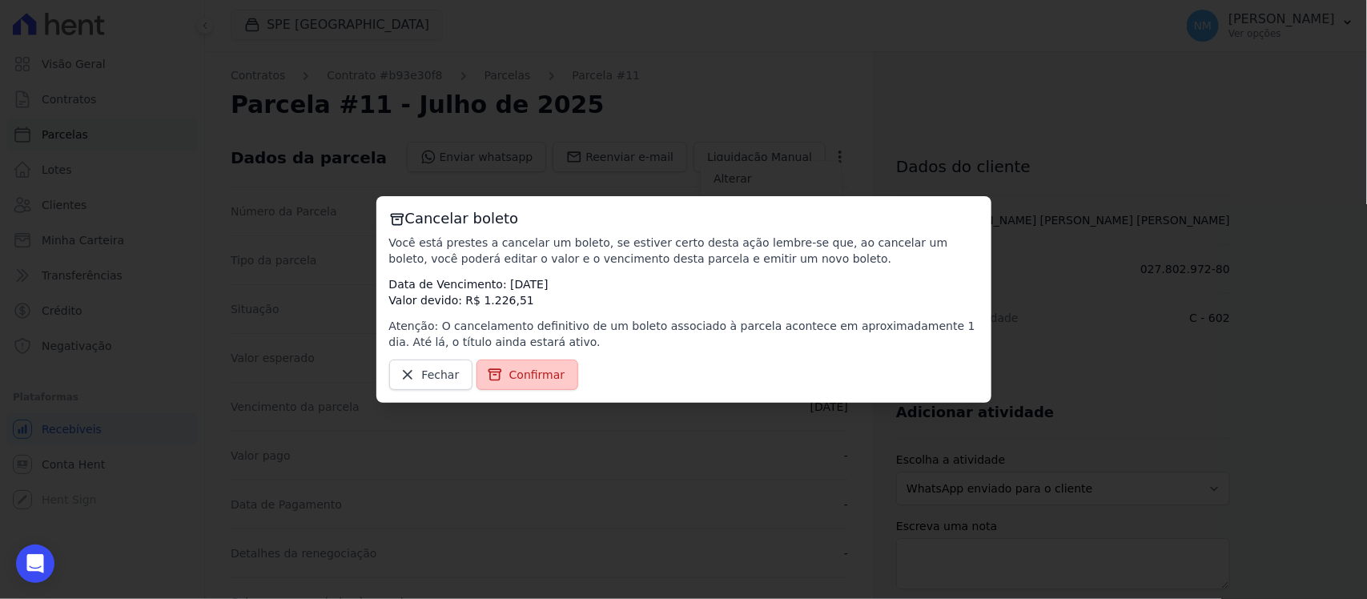
click at [546, 371] on span "Confirmar" at bounding box center [537, 375] width 56 height 16
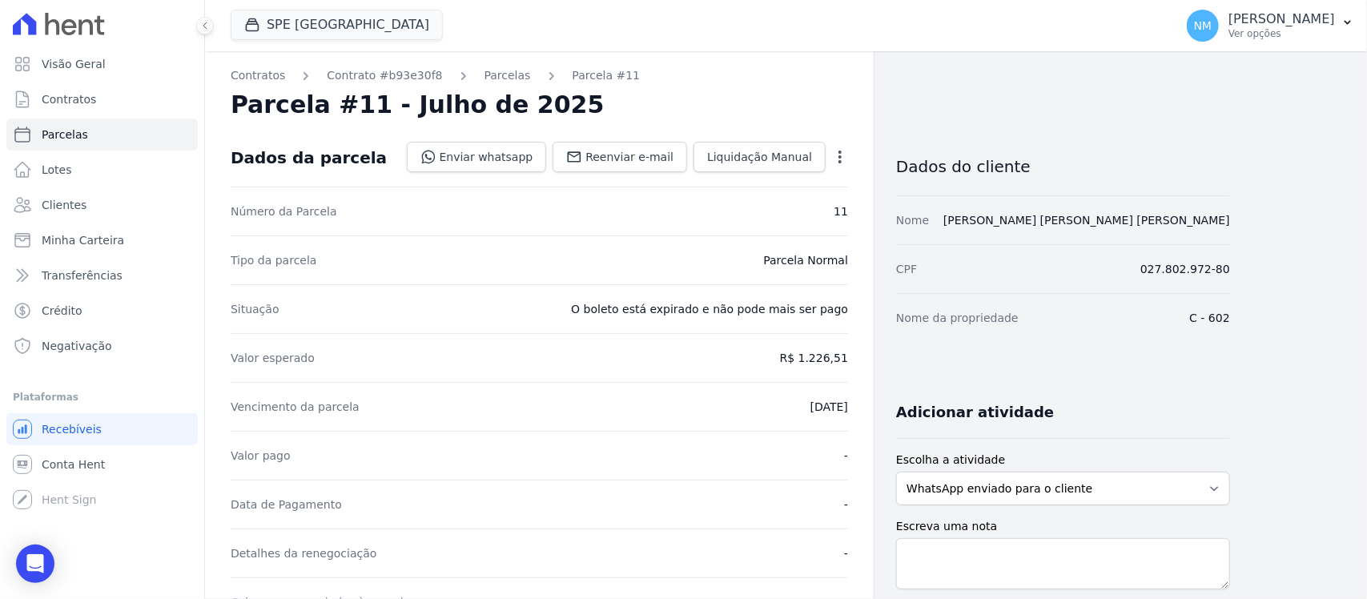
click at [835, 153] on icon "button" at bounding box center [840, 157] width 16 height 16
click at [821, 207] on link "Cancelar Cobrança" at bounding box center [771, 207] width 141 height 29
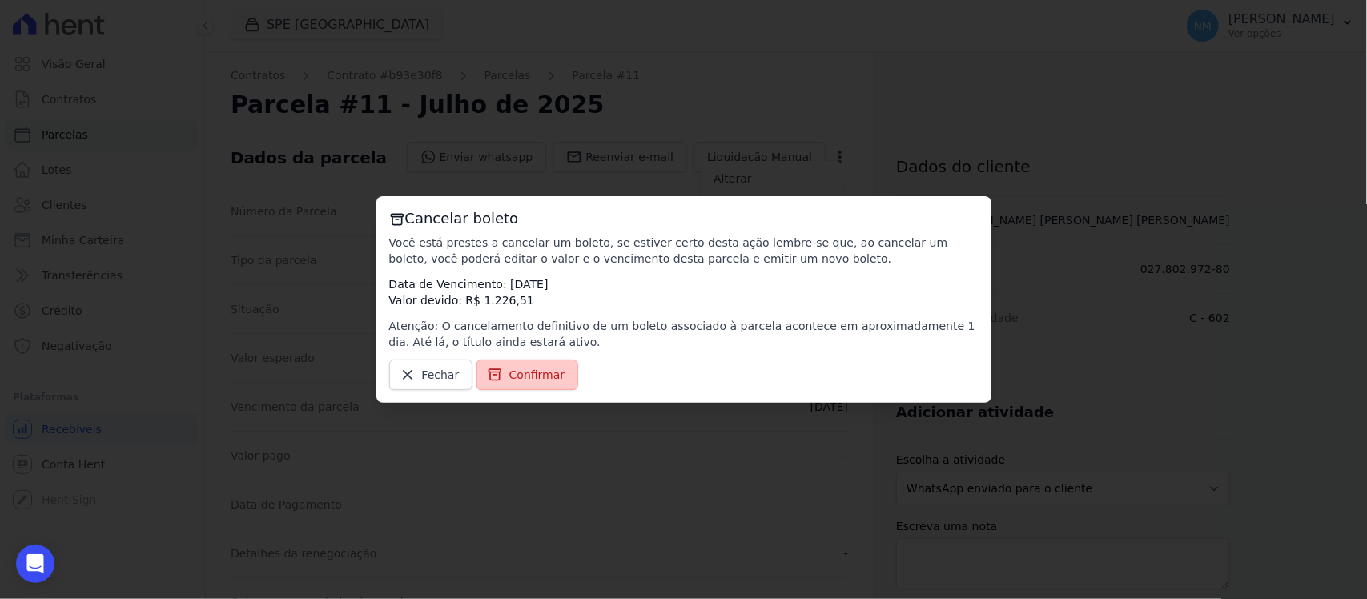
click at [549, 375] on span "Confirmar" at bounding box center [537, 375] width 56 height 16
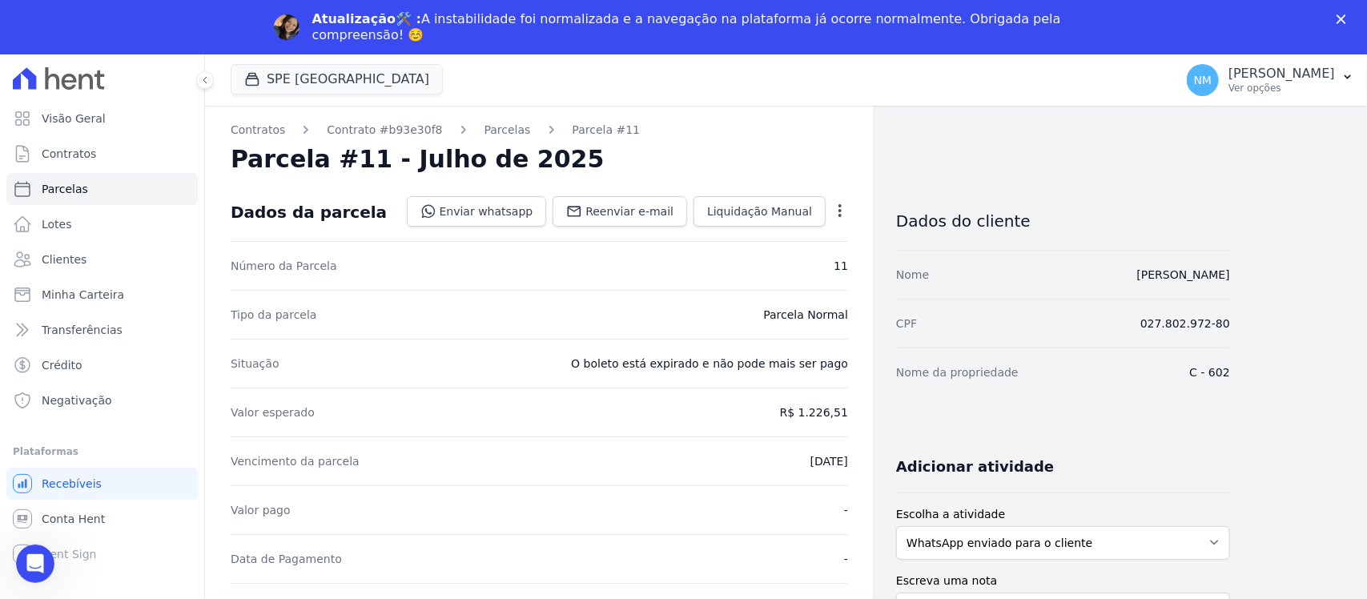
click at [835, 214] on icon "button" at bounding box center [840, 211] width 16 height 16
click at [818, 254] on link "Cancelar Cobrança" at bounding box center [771, 261] width 141 height 29
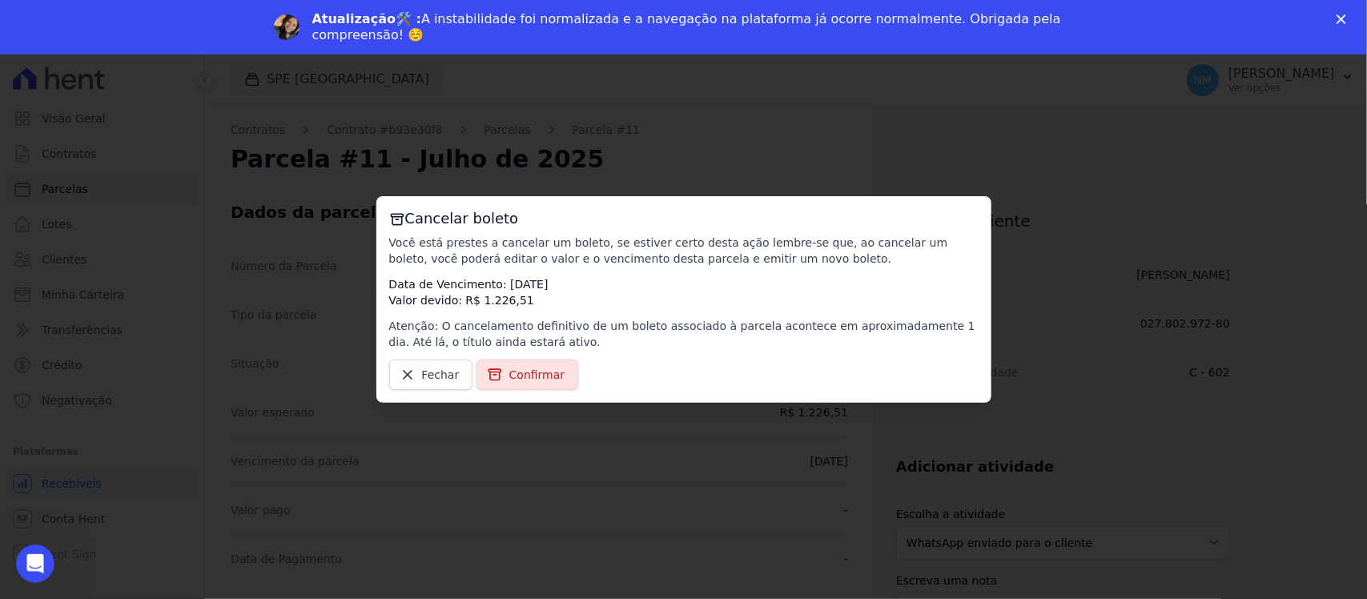
drag, startPoint x: 541, startPoint y: 371, endPoint x: 599, endPoint y: 368, distance: 58.5
click at [542, 371] on span "Confirmar" at bounding box center [537, 375] width 56 height 16
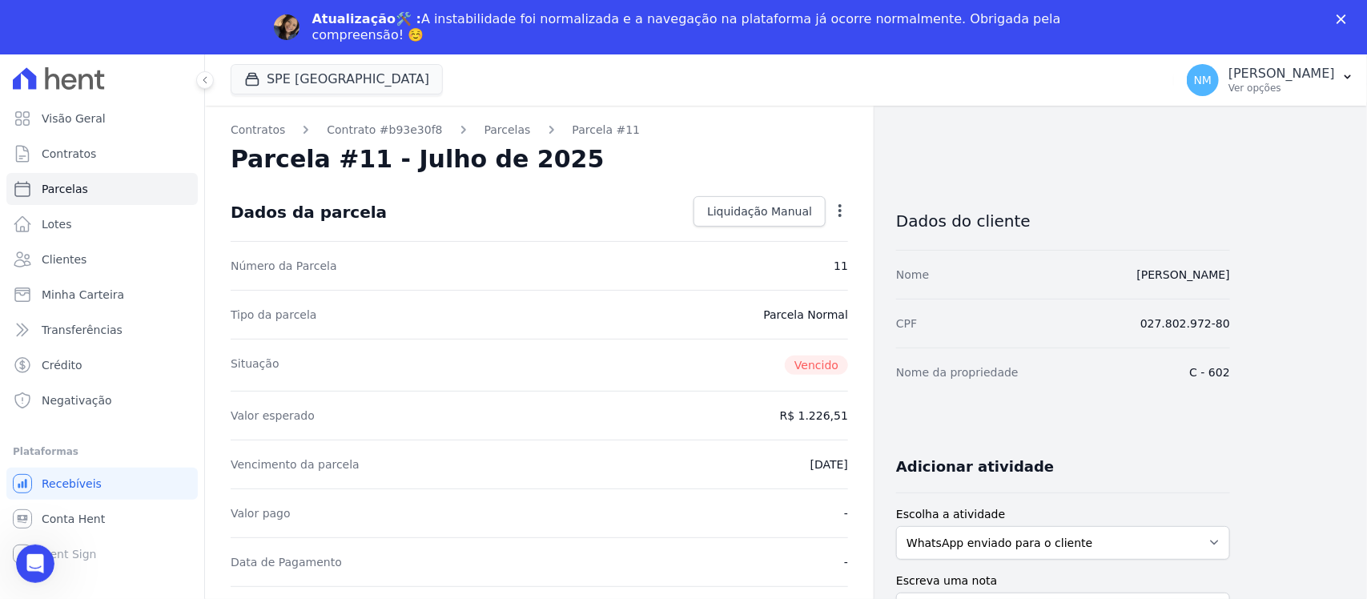
click at [1339, 22] on polygon "Fechar" at bounding box center [1342, 19] width 10 height 10
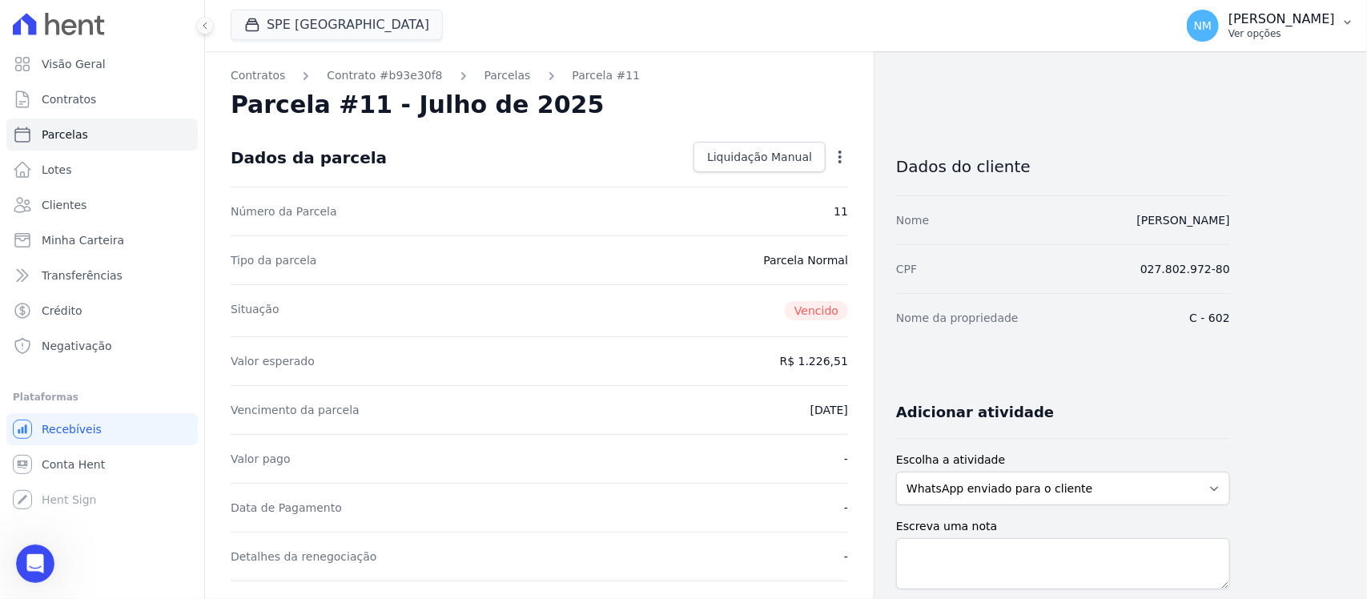
click at [1350, 25] on icon "button" at bounding box center [1348, 22] width 13 height 13
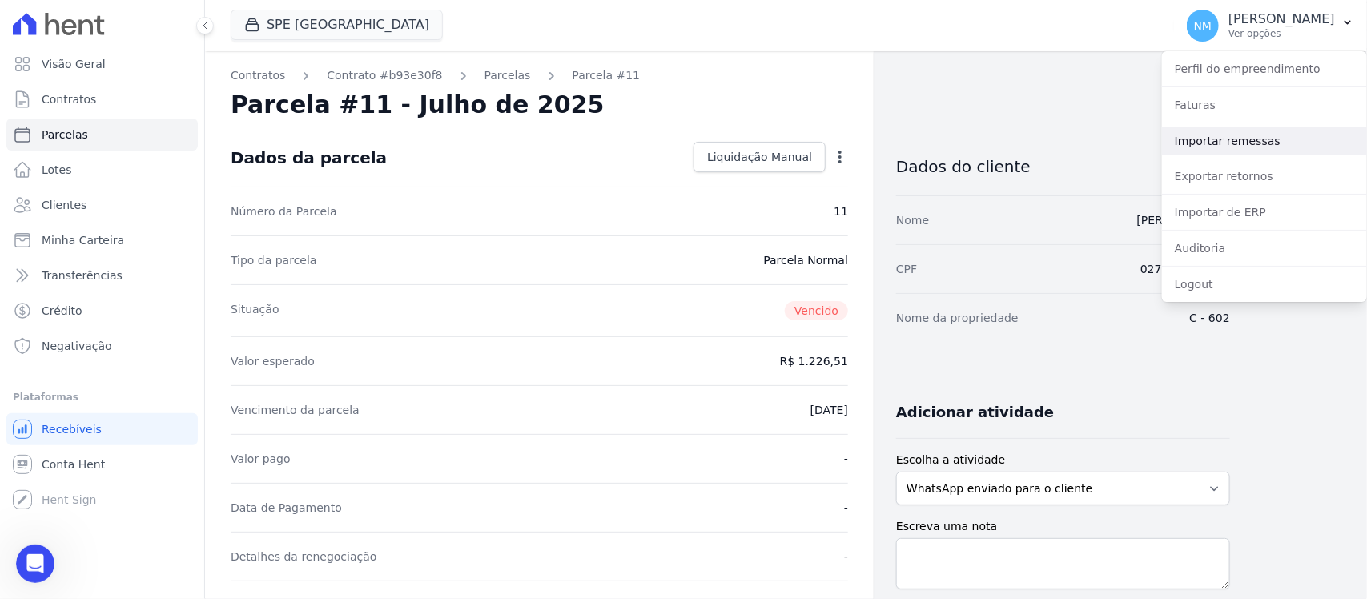
drag, startPoint x: 1253, startPoint y: 141, endPoint x: 1149, endPoint y: 155, distance: 105.0
click at [1253, 141] on link "Importar remessas" at bounding box center [1264, 141] width 205 height 29
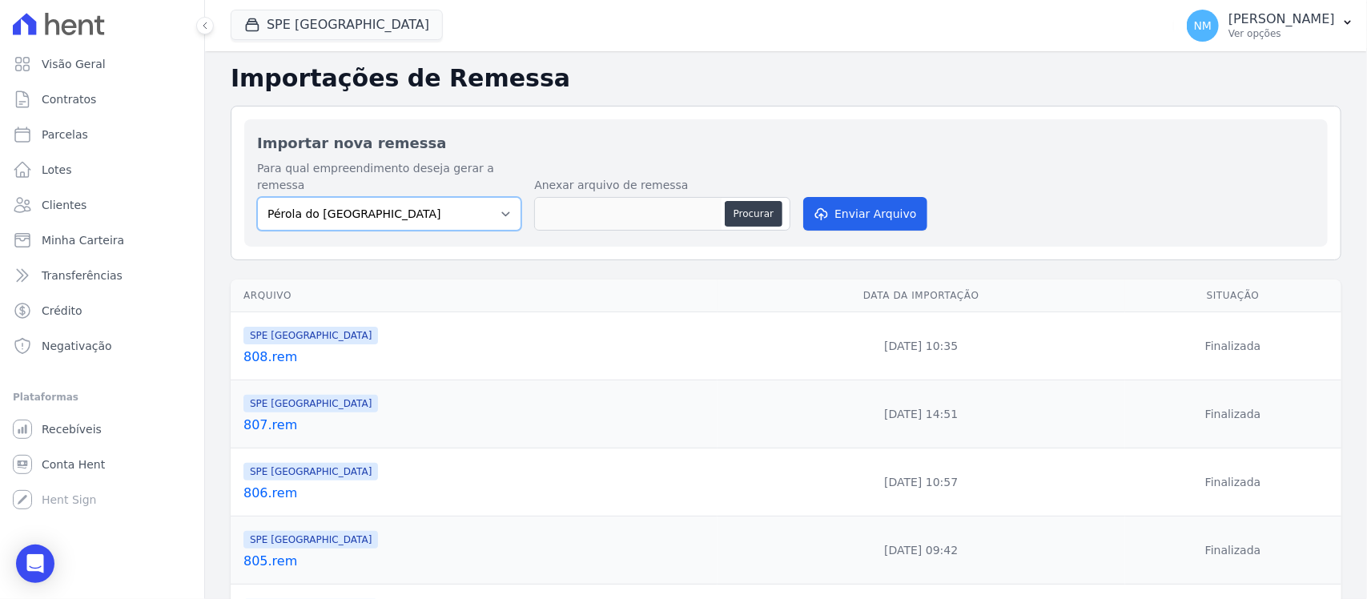
click at [494, 197] on select "Pérola do Tocantins SPE Montenegro" at bounding box center [389, 214] width 264 height 34
select select "168bdd06-a3dd-4988-b5a9-b0a7c7bf8968"
click at [257, 197] on select "Pérola do Tocantins SPE Montenegro" at bounding box center [389, 214] width 264 height 34
click at [742, 201] on button "Procurar" at bounding box center [754, 214] width 58 height 26
type input "809.rem"
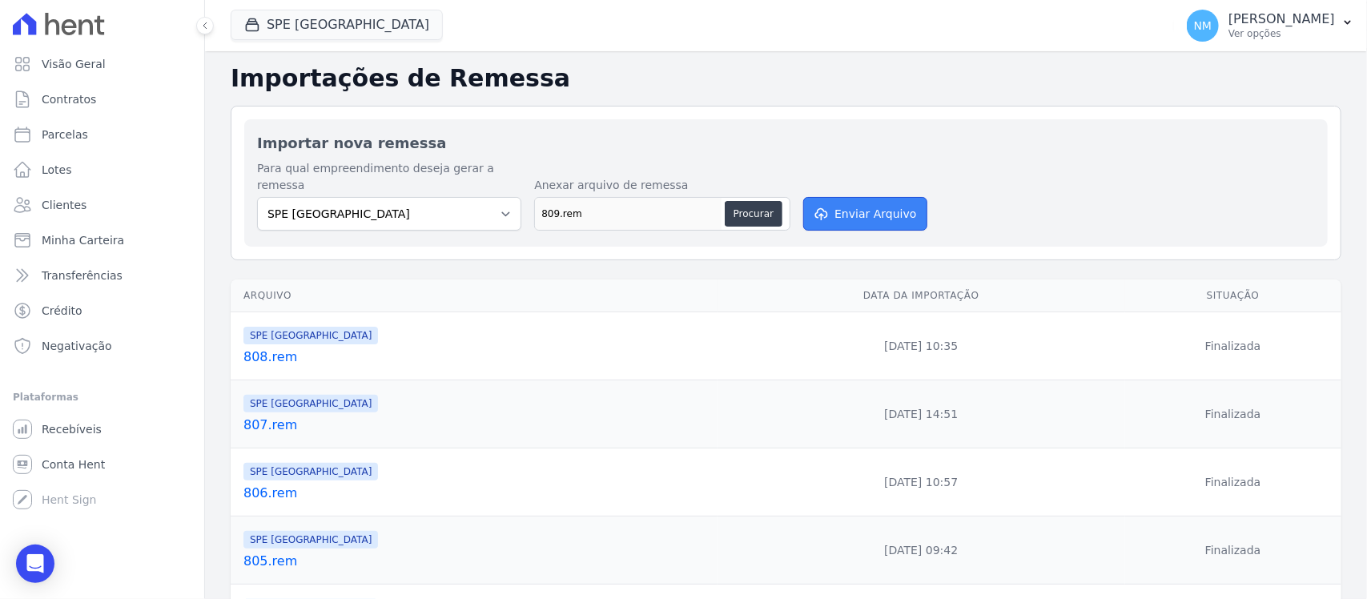
click at [857, 199] on button "Enviar Arquivo" at bounding box center [864, 214] width 123 height 34
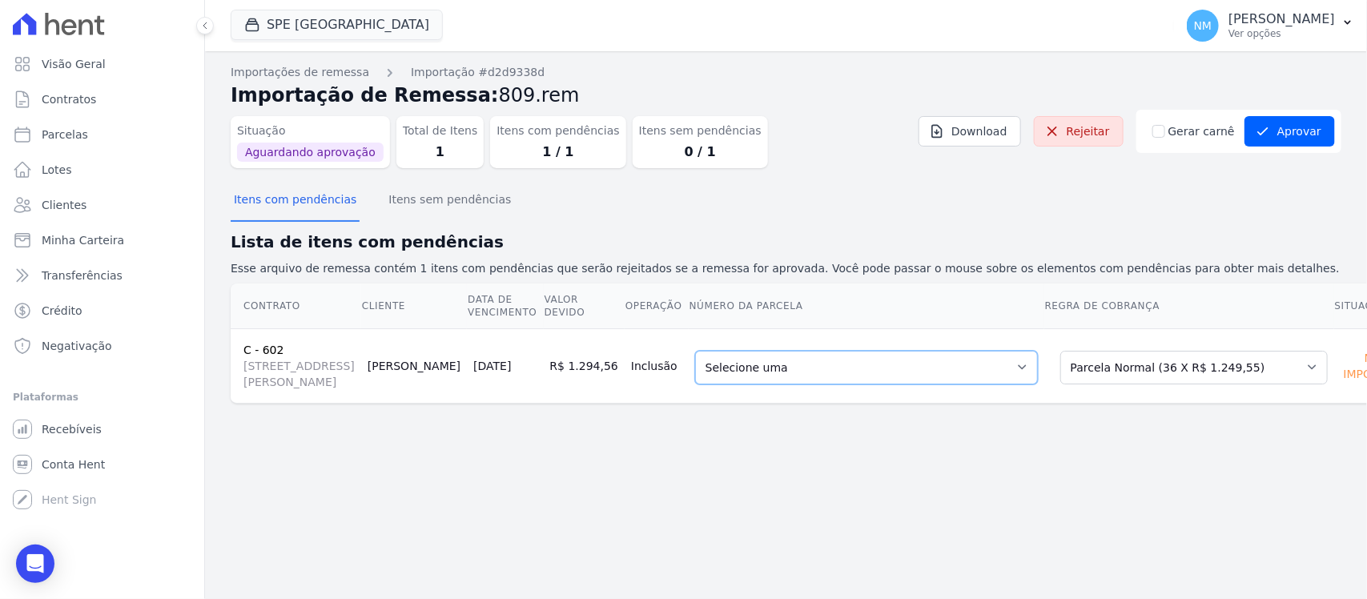
click at [974, 384] on select "Selecione uma - [DATE] - R$ 1.240,84 - Vencido (Cobrança Expirada) 10 - [DATE] …" at bounding box center [866, 368] width 343 height 34
click at [1301, 137] on button "Aprovar" at bounding box center [1290, 131] width 91 height 30
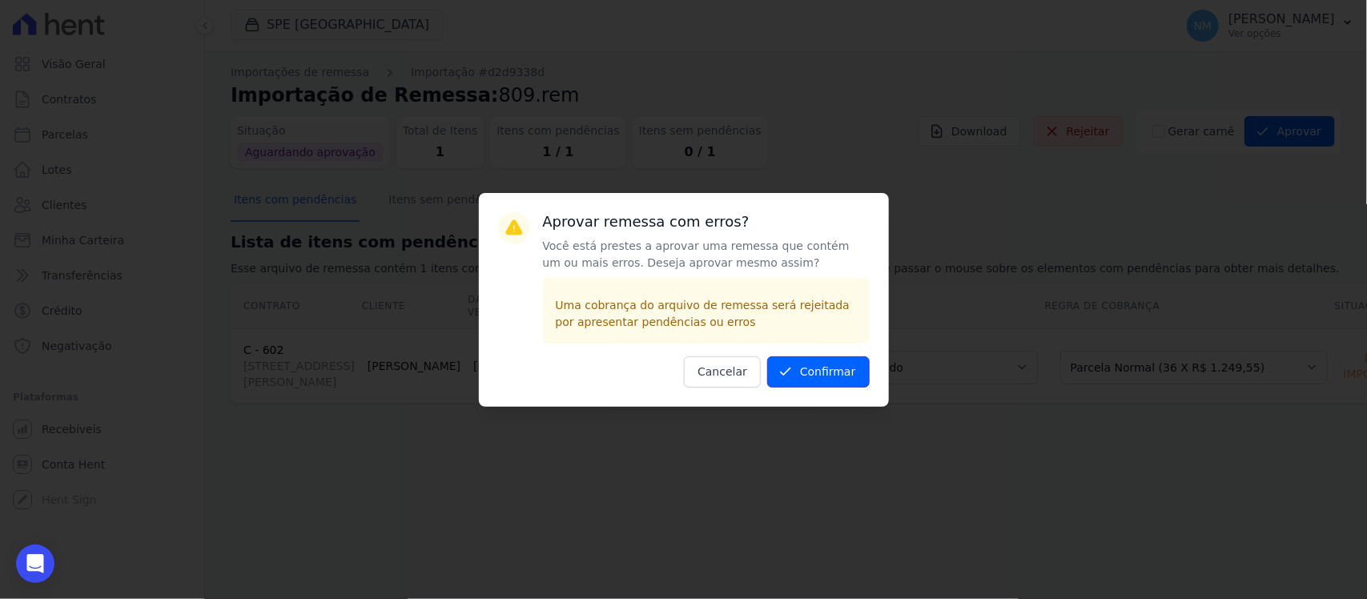
drag, startPoint x: 830, startPoint y: 363, endPoint x: 851, endPoint y: 370, distance: 22.0
click at [835, 363] on button "Confirmar" at bounding box center [818, 371] width 103 height 31
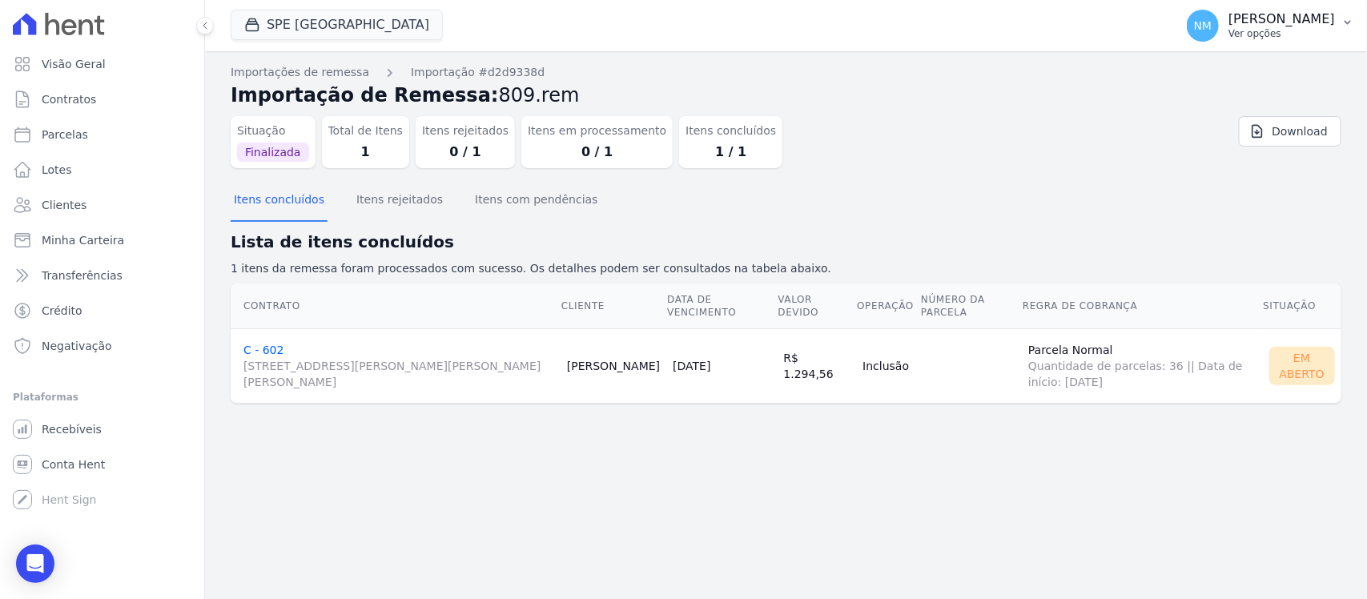
click at [1342, 26] on icon "button" at bounding box center [1348, 22] width 13 height 13
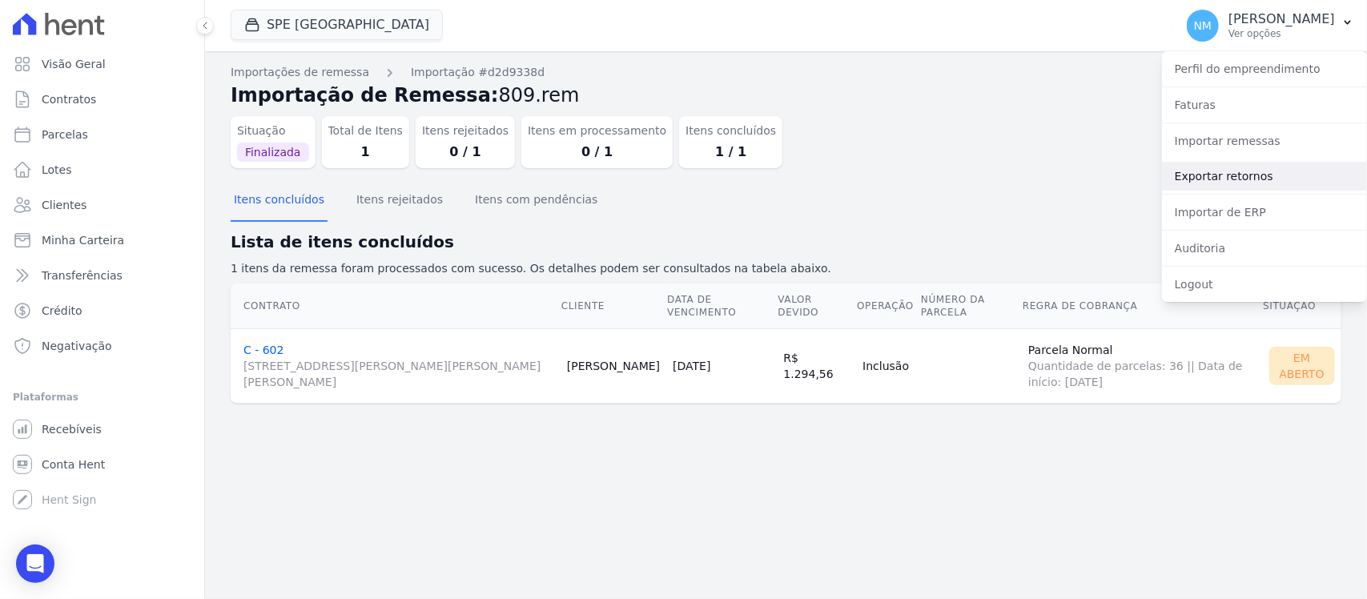
click at [1248, 172] on link "Exportar retornos" at bounding box center [1264, 176] width 205 height 29
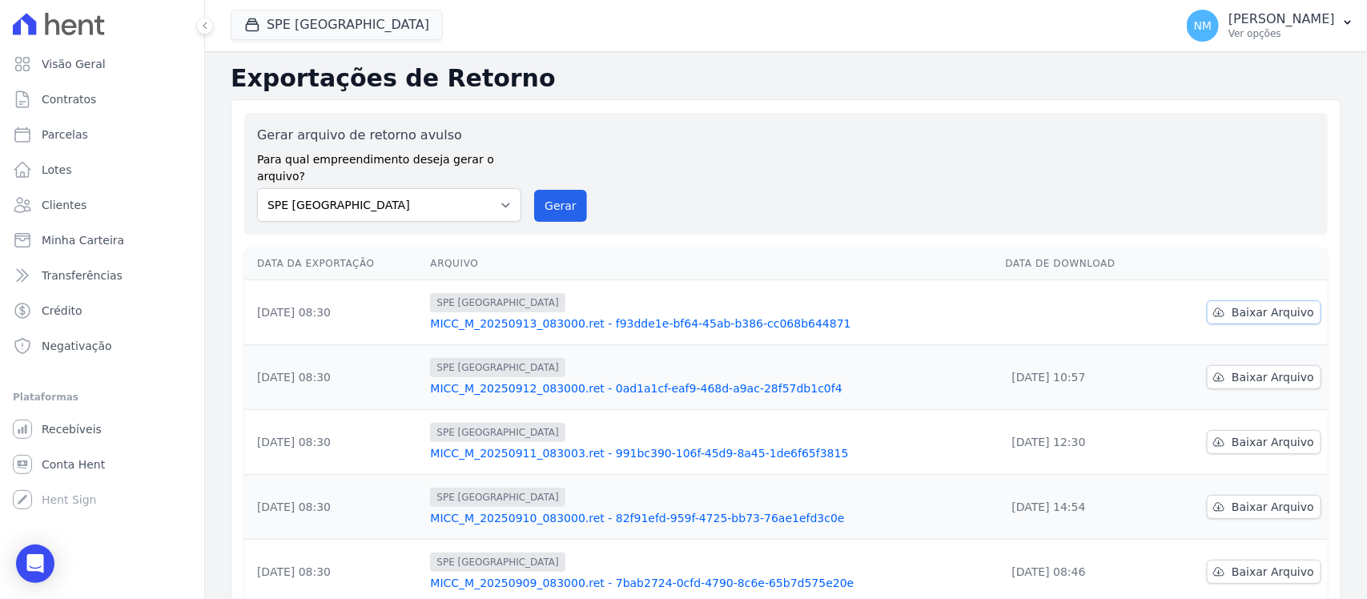
drag, startPoint x: 1249, startPoint y: 299, endPoint x: 1045, endPoint y: 278, distance: 205.3
click at [1246, 304] on span "Baixar Arquivo" at bounding box center [1273, 312] width 82 height 16
click at [320, 32] on button "SPE [GEOGRAPHIC_DATA]" at bounding box center [337, 25] width 212 height 30
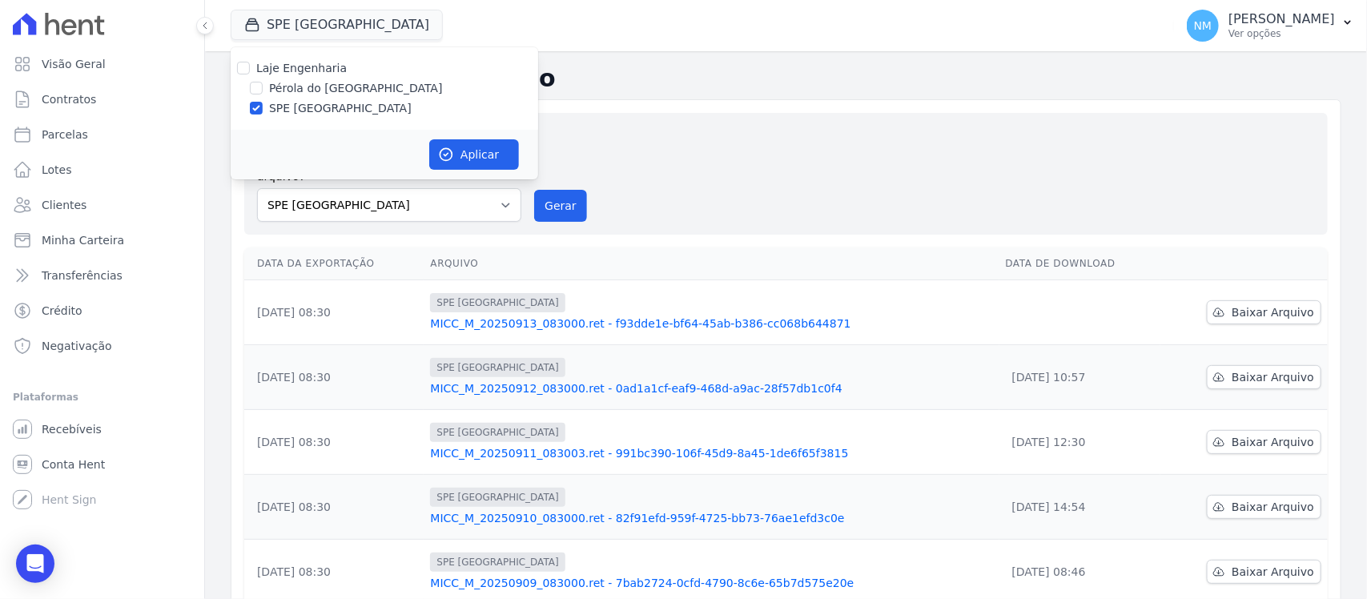
click at [310, 92] on label "Pérola do [GEOGRAPHIC_DATA]" at bounding box center [356, 88] width 174 height 17
click at [263, 92] on input "Pérola do [GEOGRAPHIC_DATA]" at bounding box center [256, 88] width 13 height 13
checkbox input "true"
click at [306, 110] on label "SPE [GEOGRAPHIC_DATA]" at bounding box center [340, 108] width 143 height 17
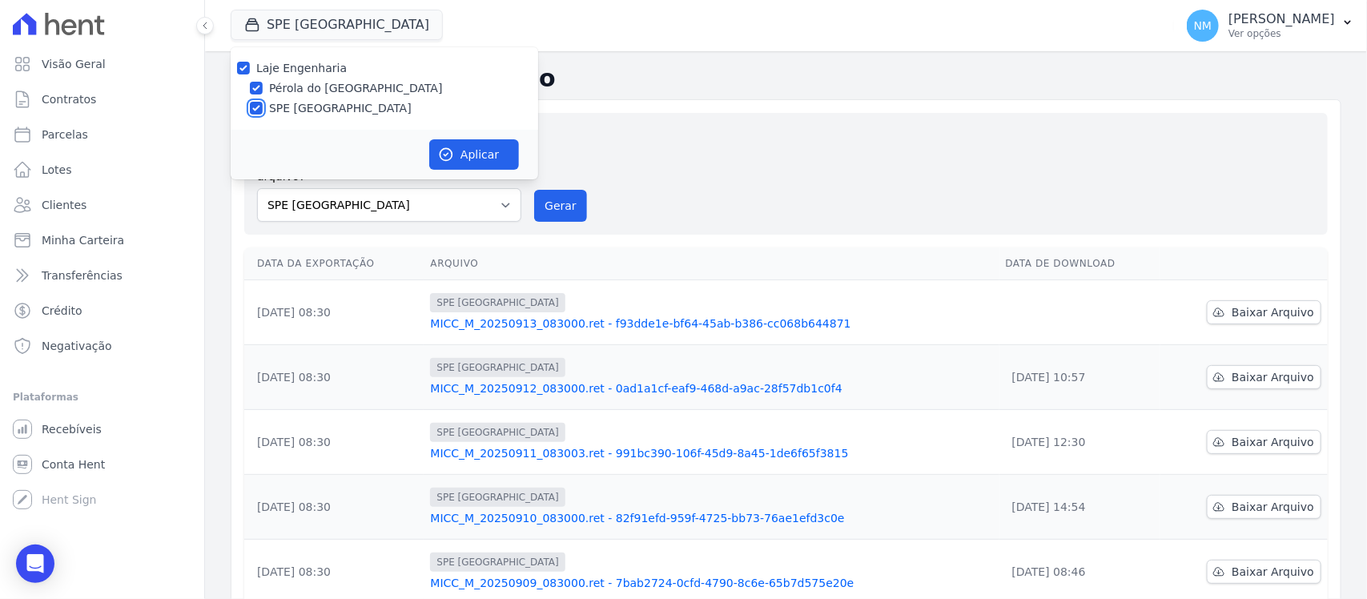
click at [263, 110] on input "SPE [GEOGRAPHIC_DATA]" at bounding box center [256, 108] width 13 height 13
checkbox input "false"
drag, startPoint x: 462, startPoint y: 152, endPoint x: 813, endPoint y: 193, distance: 353.2
click at [463, 152] on button "Aplicar" at bounding box center [474, 154] width 90 height 30
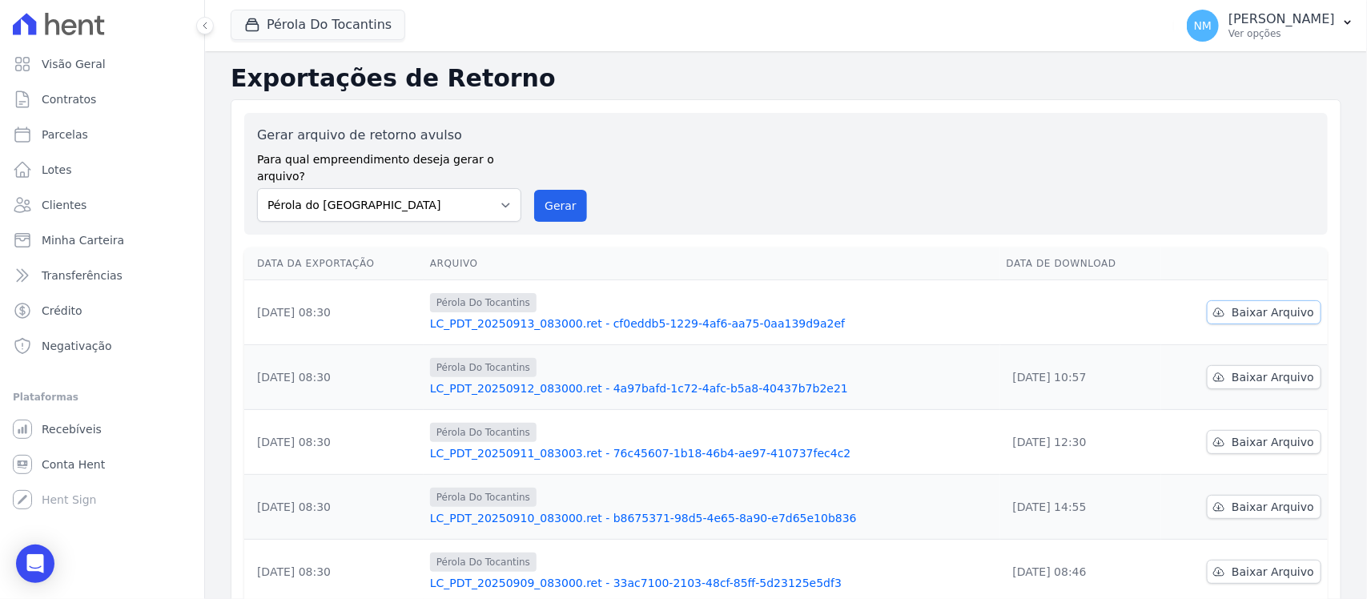
click at [1243, 304] on span "Baixar Arquivo" at bounding box center [1273, 312] width 82 height 16
click at [1273, 305] on link "Baixar Arquivo" at bounding box center [1264, 312] width 115 height 24
click at [82, 135] on span "Parcelas" at bounding box center [65, 135] width 46 height 16
select select
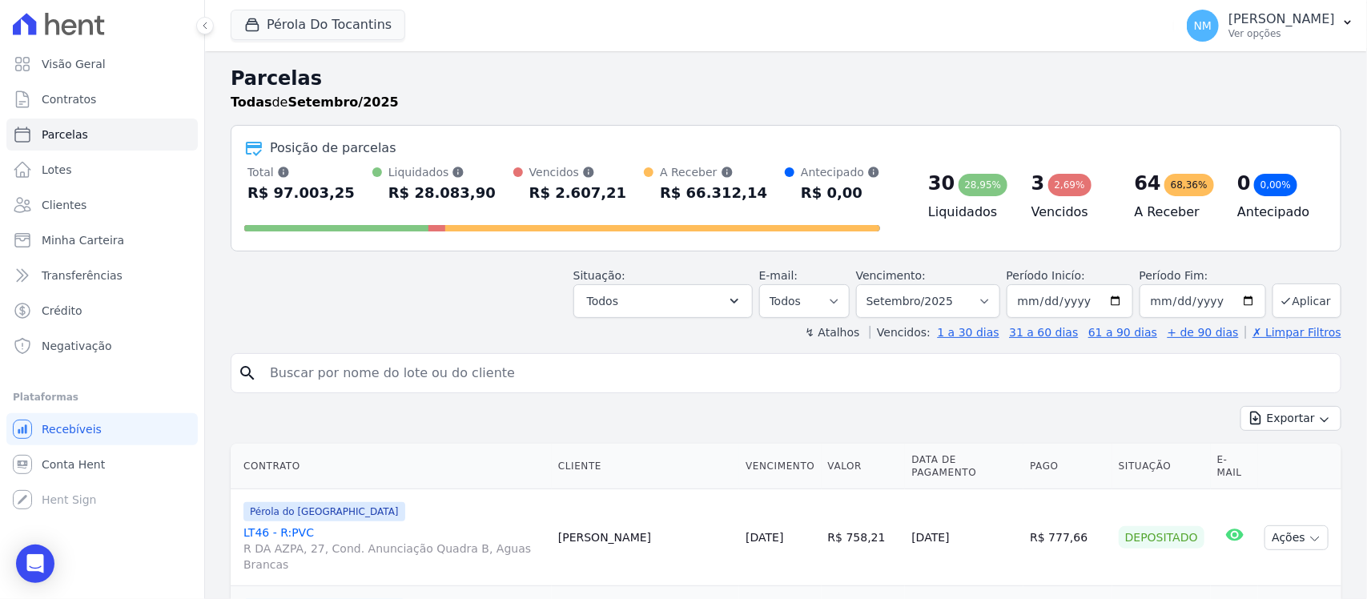
click at [407, 374] on input "search" at bounding box center [797, 373] width 1074 height 32
type input "aline"
select select
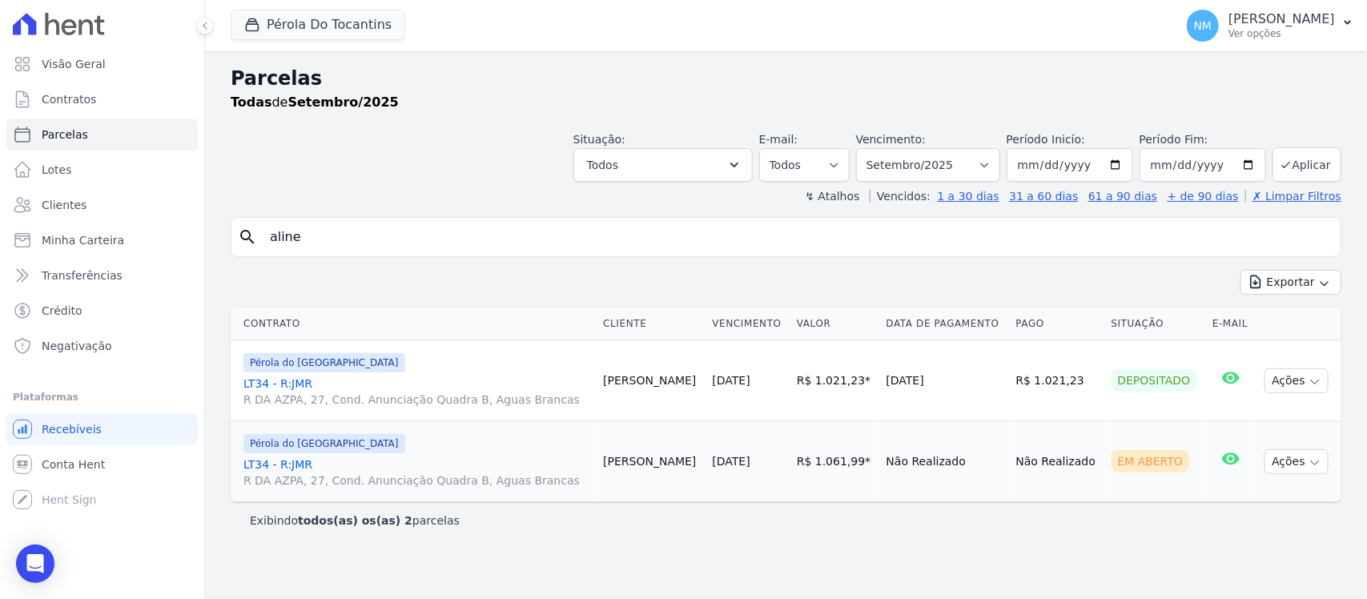
drag, startPoint x: 289, startPoint y: 381, endPoint x: 407, endPoint y: 321, distance: 132.2
click at [290, 381] on link "LT34 - R:JMR R DA AZPA, 27, Cond. Anunciação Quadra B, Aguas Brancas" at bounding box center [416, 392] width 347 height 32
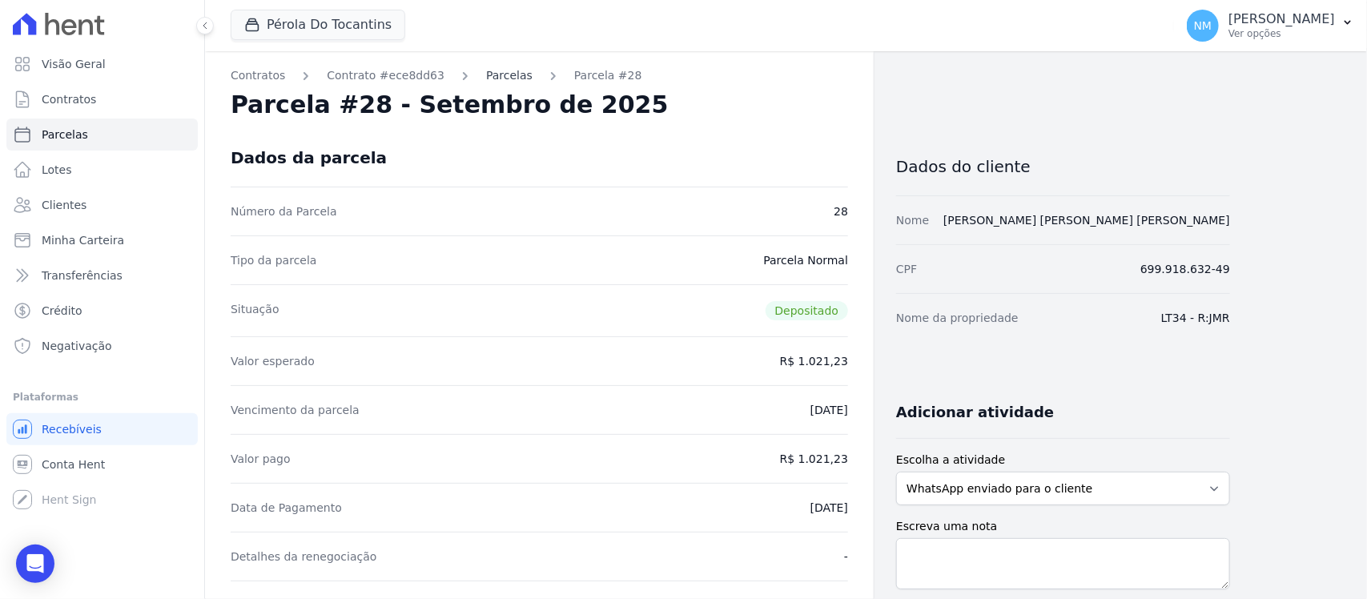
drag, startPoint x: 485, startPoint y: 76, endPoint x: 502, endPoint y: 82, distance: 18.0
click at [486, 76] on link "Parcelas" at bounding box center [509, 75] width 46 height 17
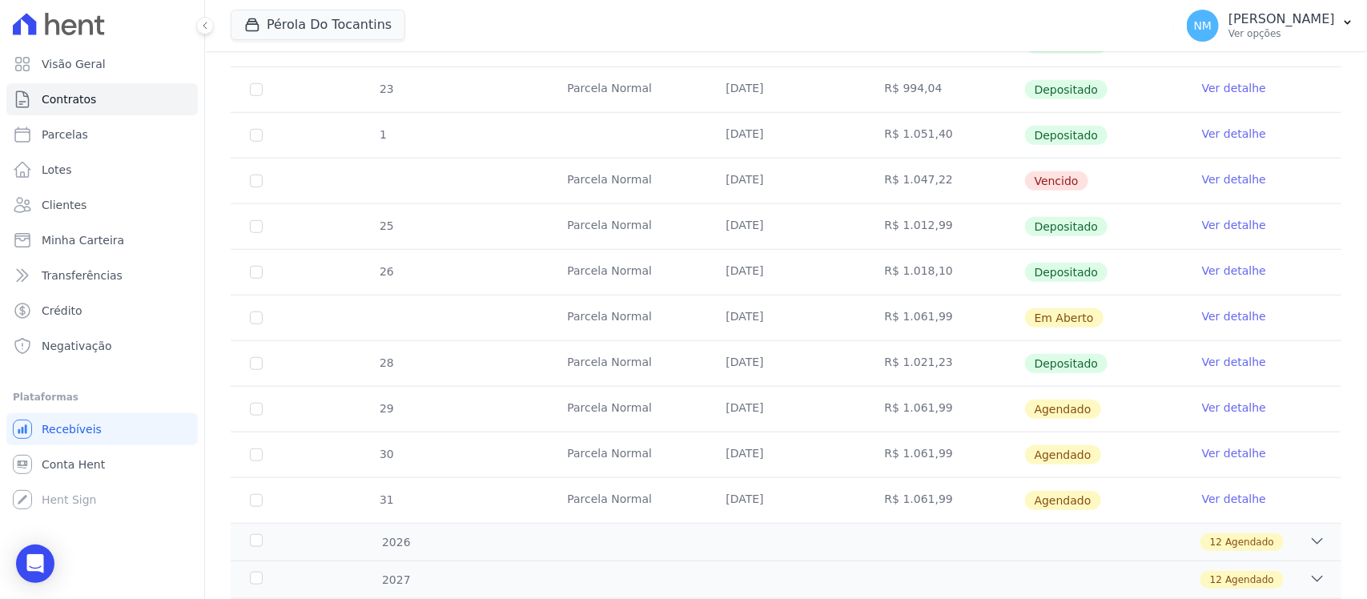
scroll to position [501, 0]
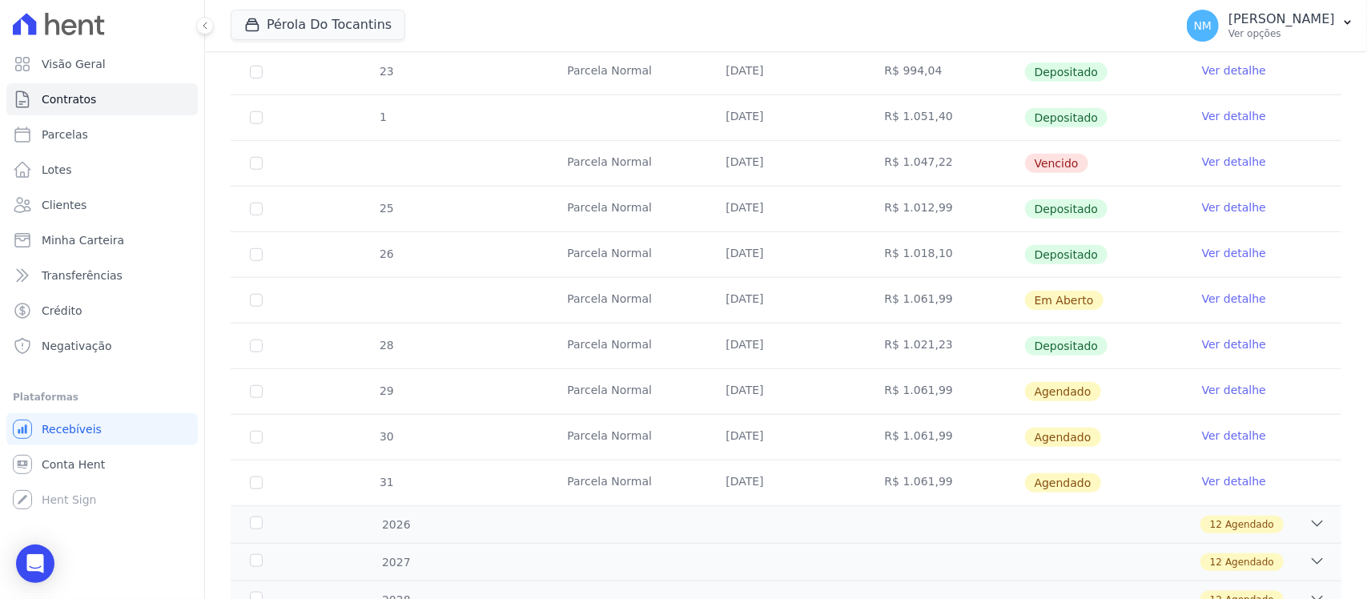
click at [1202, 299] on link "Ver detalhe" at bounding box center [1234, 299] width 64 height 16
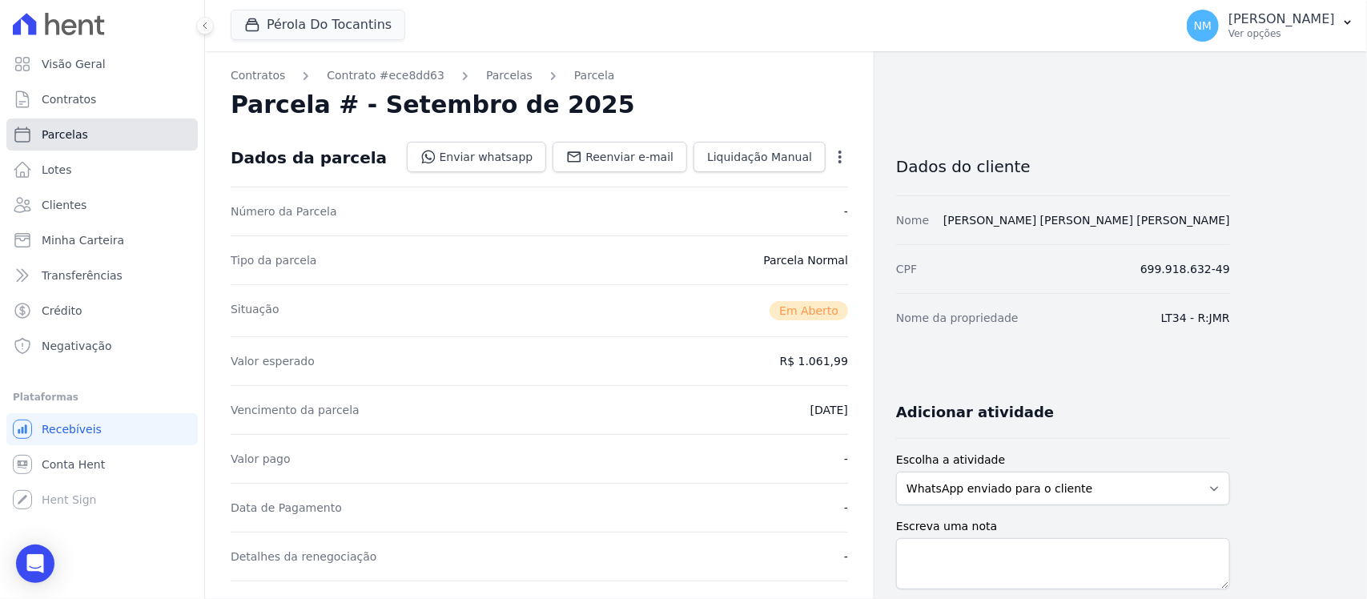
click at [106, 126] on link "Parcelas" at bounding box center [101, 135] width 191 height 32
select select
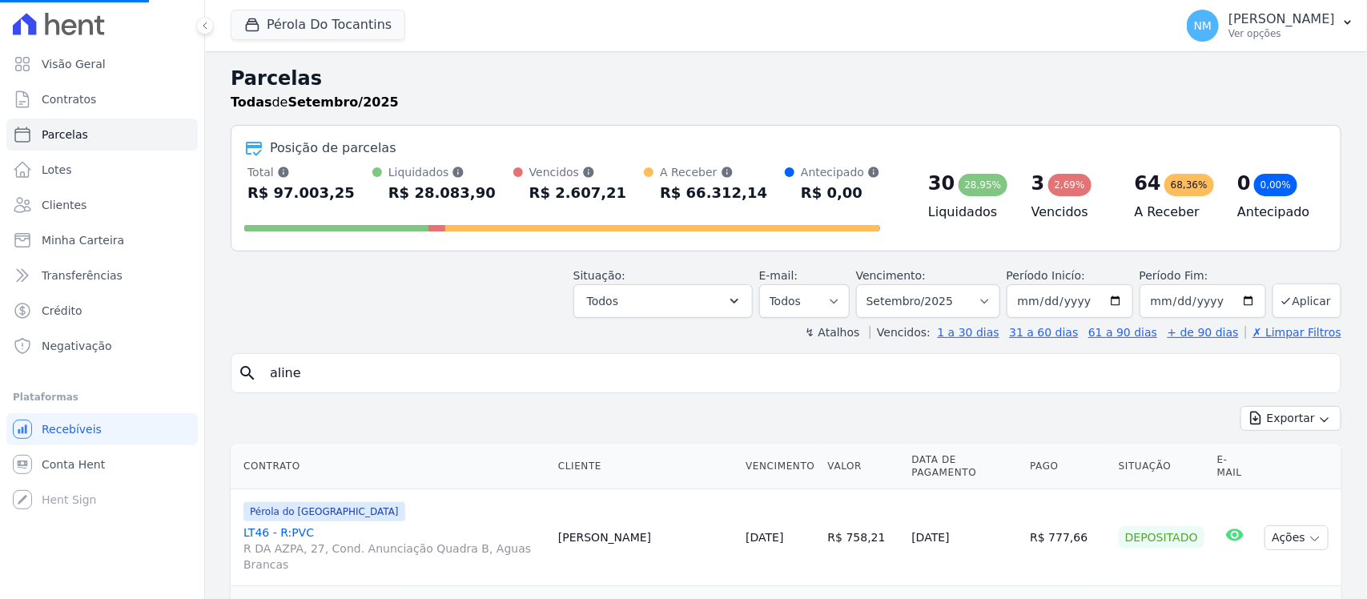
click at [349, 367] on input "aline" at bounding box center [797, 373] width 1074 height 32
select select
click at [355, 367] on input "search" at bounding box center [797, 373] width 1074 height 32
type input "EDIVALDO"
select select
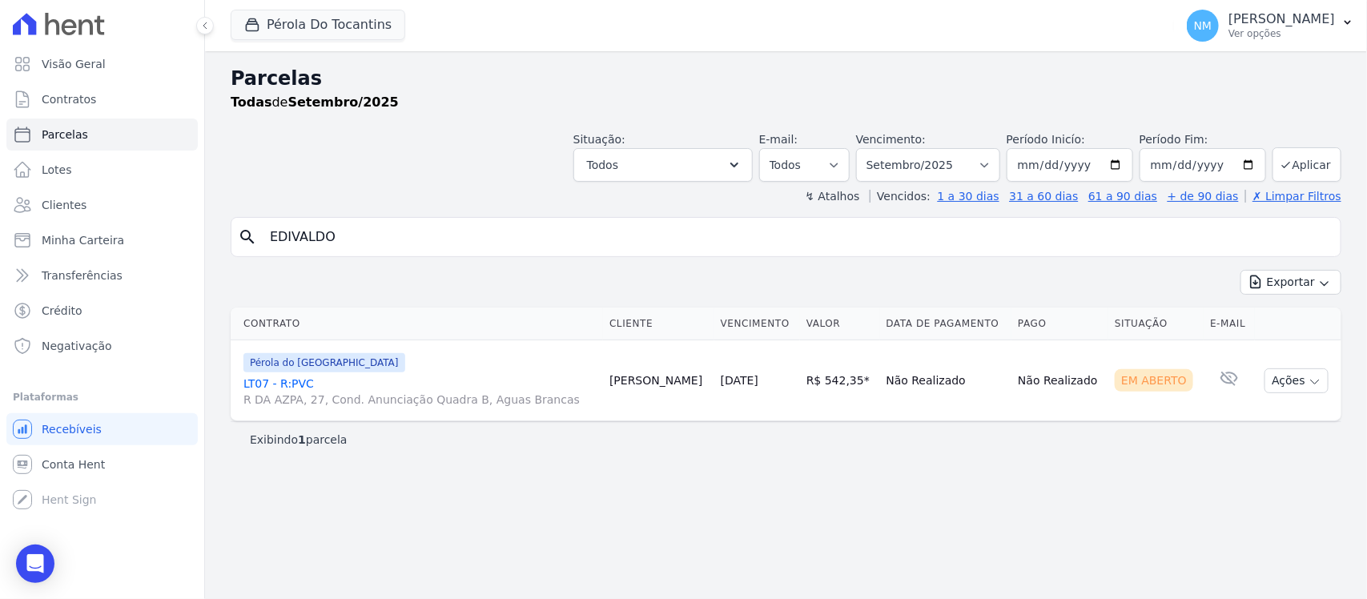
click at [271, 386] on link "LT07 - R:PVC R DA AZPA, 27, Cond. Anunciação Quadra B, Aguas Brancas" at bounding box center [419, 392] width 353 height 32
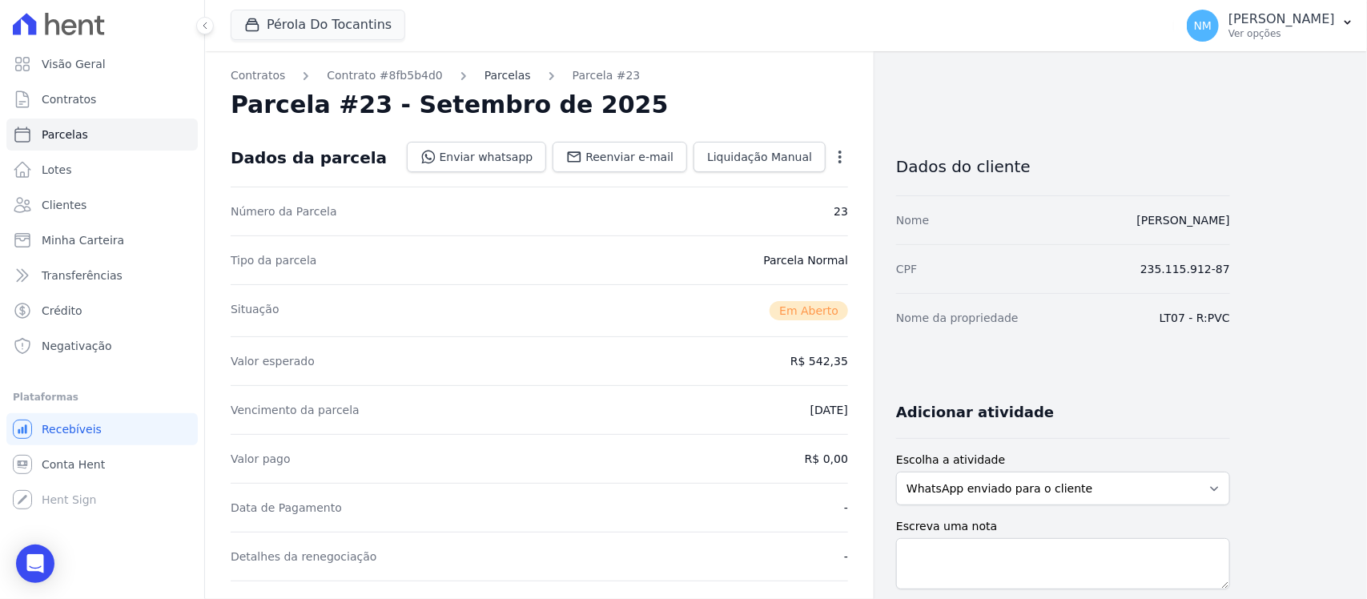
click at [489, 70] on link "Parcelas" at bounding box center [508, 75] width 46 height 17
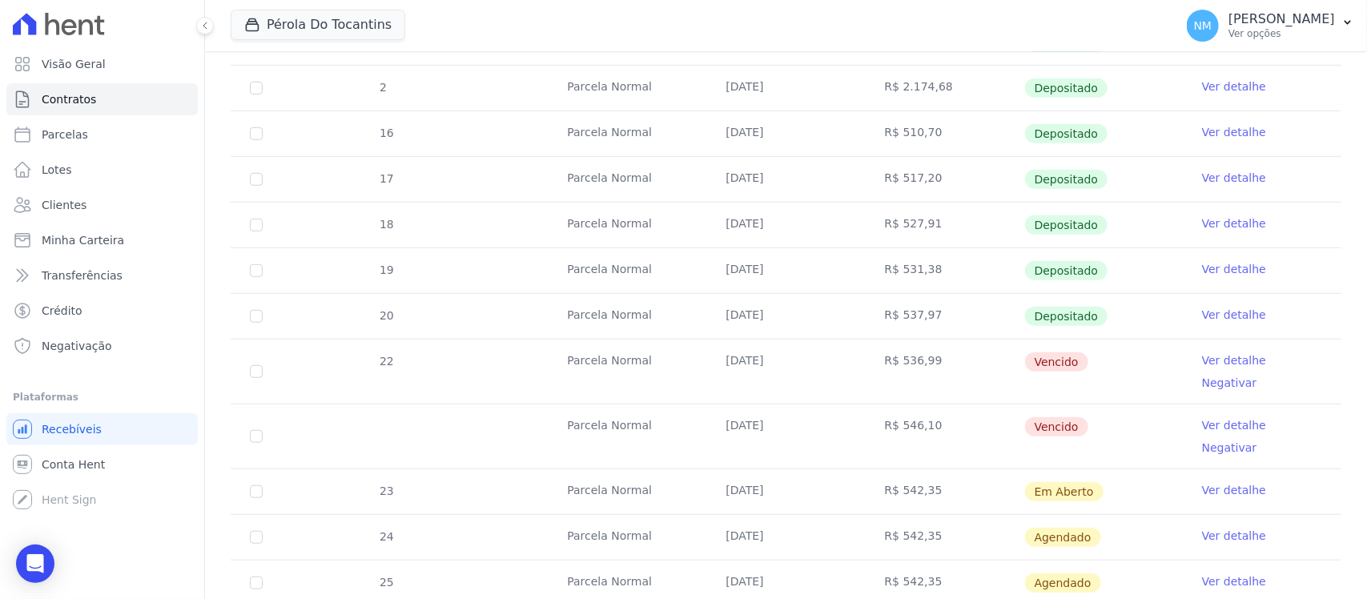
scroll to position [400, 0]
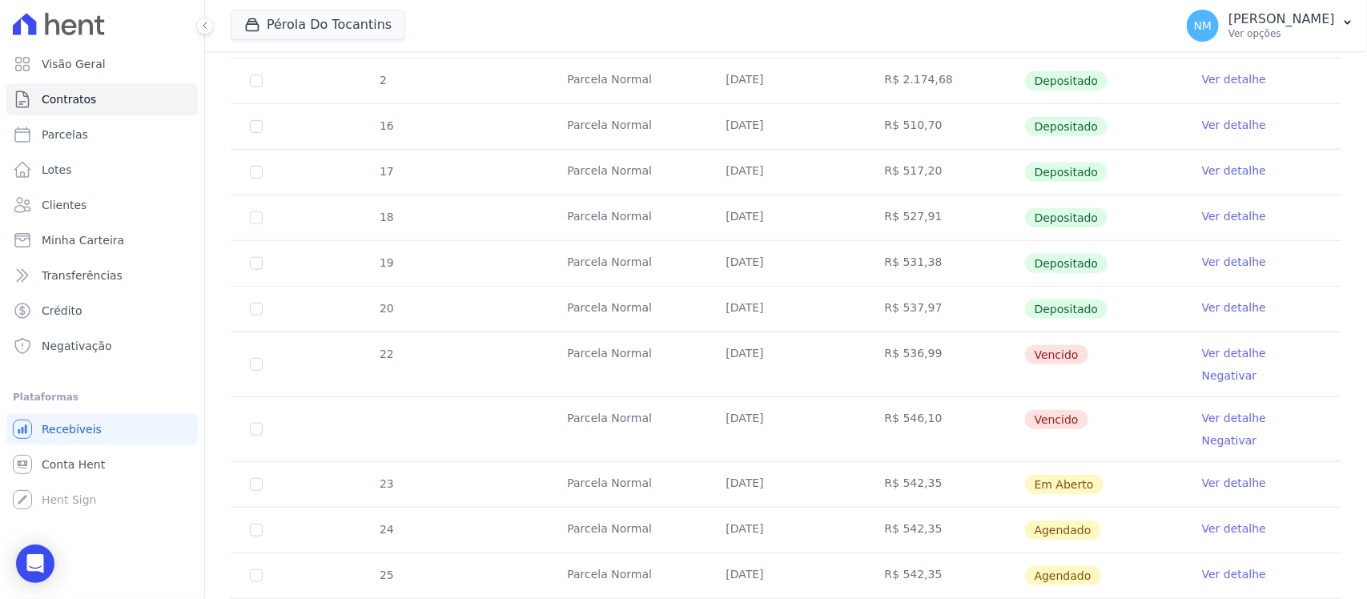
click at [1202, 356] on link "Ver detalhe" at bounding box center [1234, 353] width 64 height 16
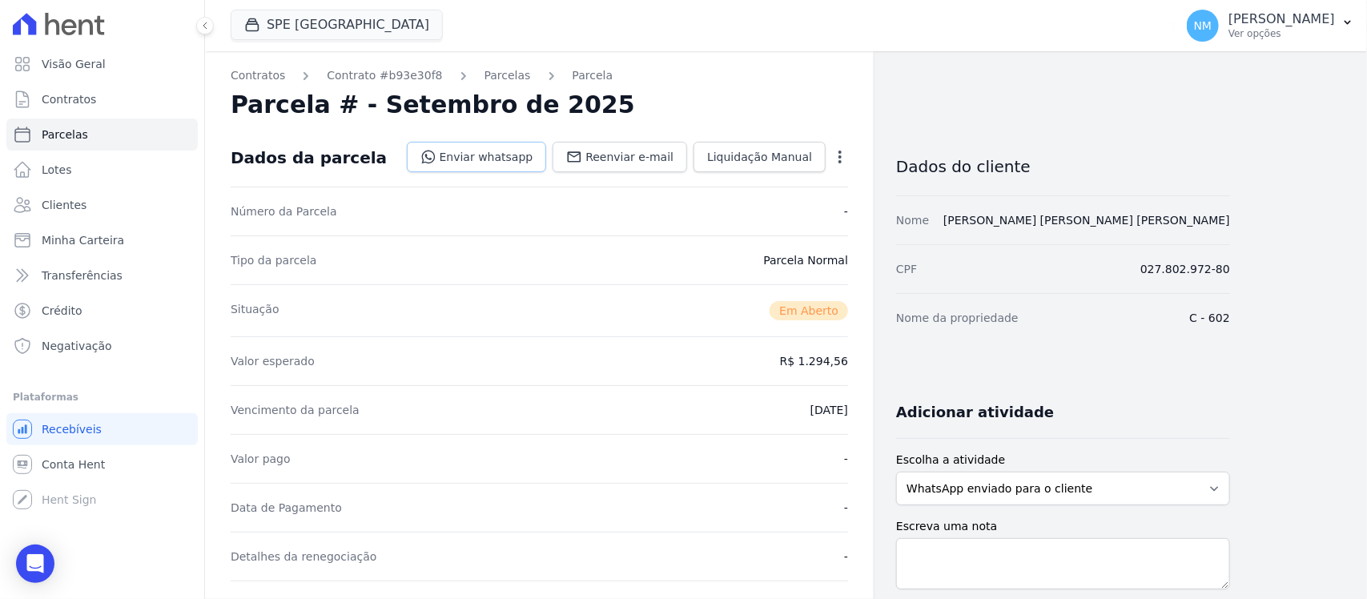
click at [505, 151] on link "Enviar whatsapp" at bounding box center [477, 157] width 140 height 30
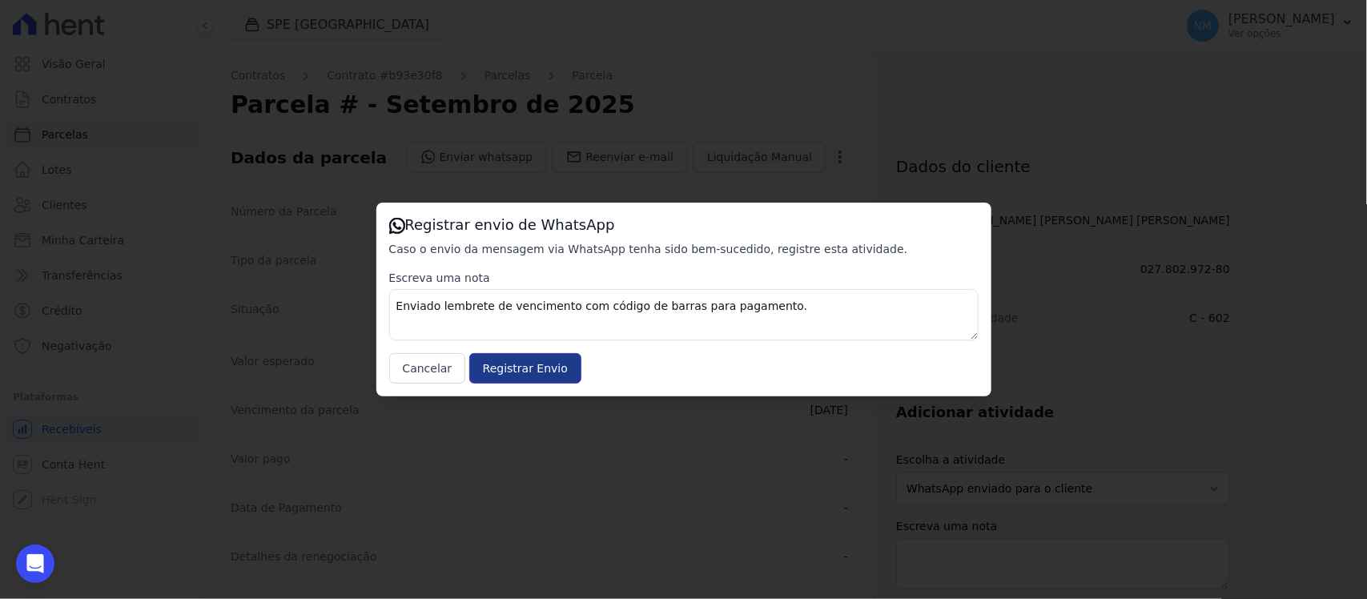
click at [529, 368] on input "Registrar Envio" at bounding box center [525, 368] width 112 height 30
